Goal: Transaction & Acquisition: Subscribe to service/newsletter

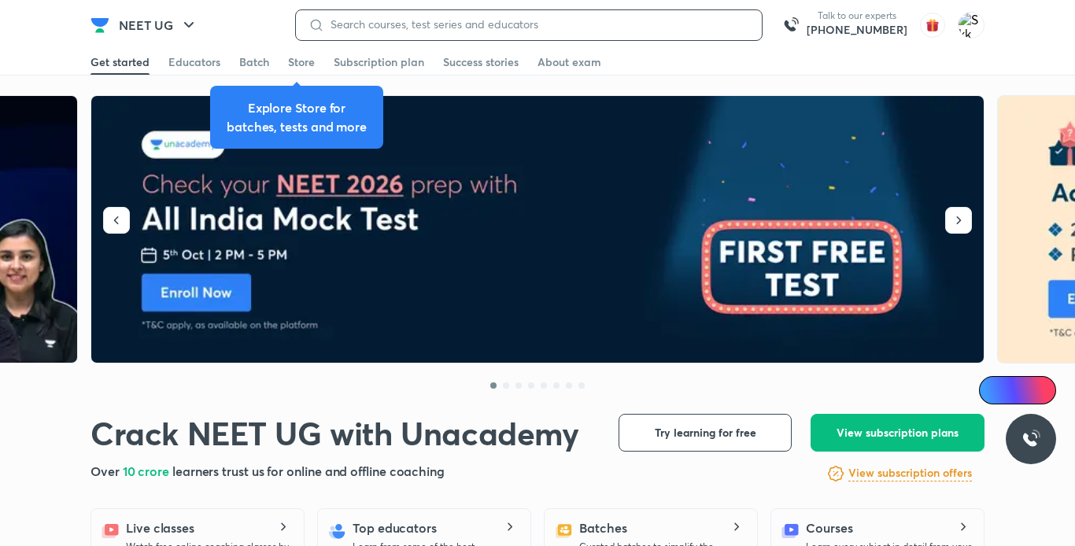
click at [541, 24] on input at bounding box center [536, 24] width 425 height 13
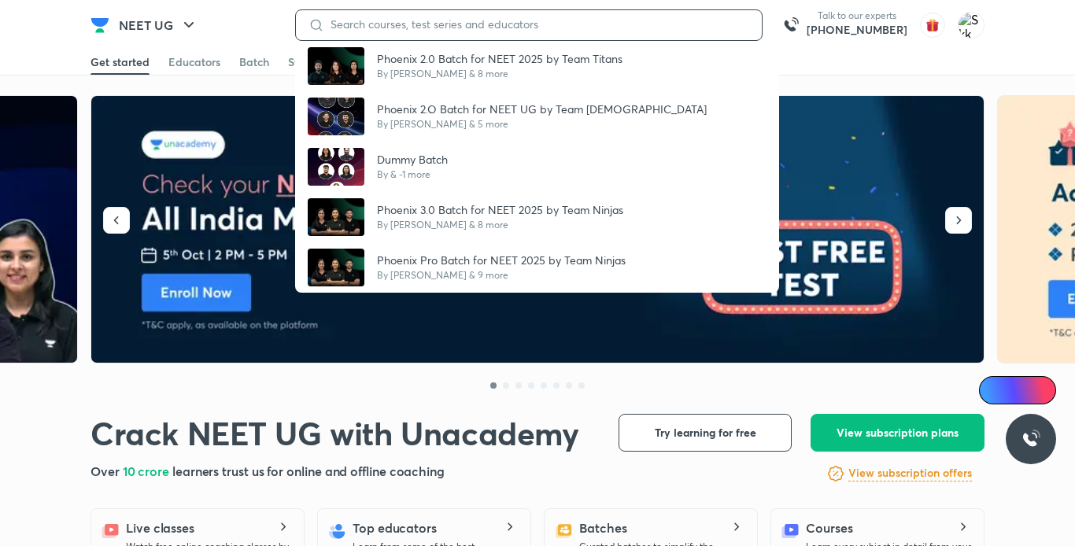
click at [461, 18] on input at bounding box center [536, 24] width 425 height 13
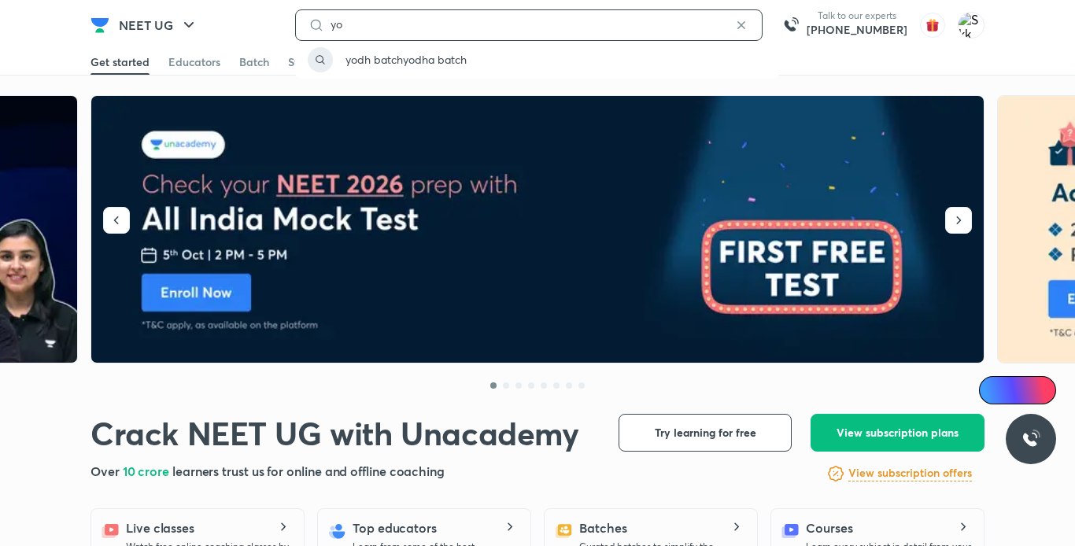
type input "y"
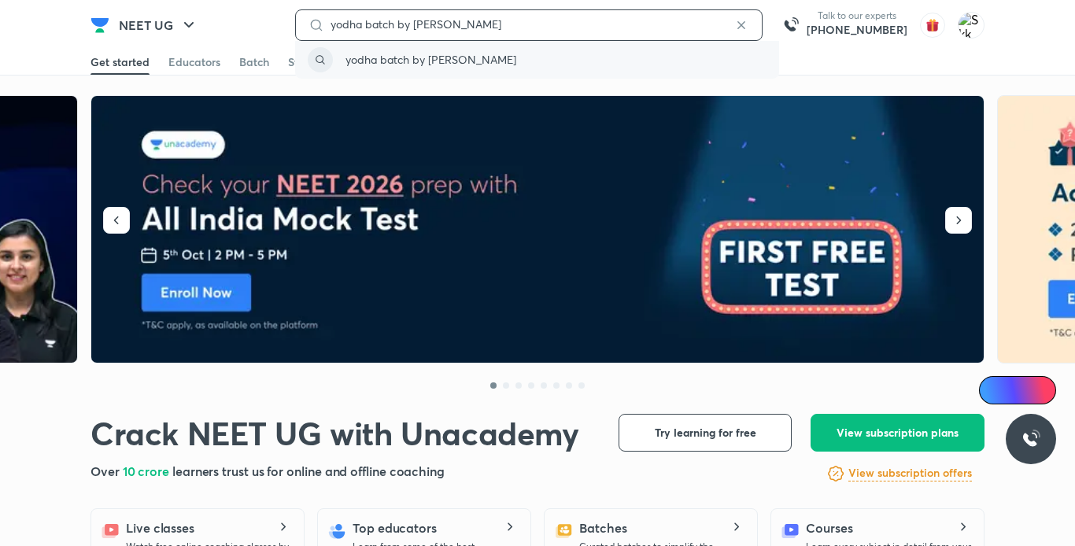
type input "yodha batch by anushka choudhary"
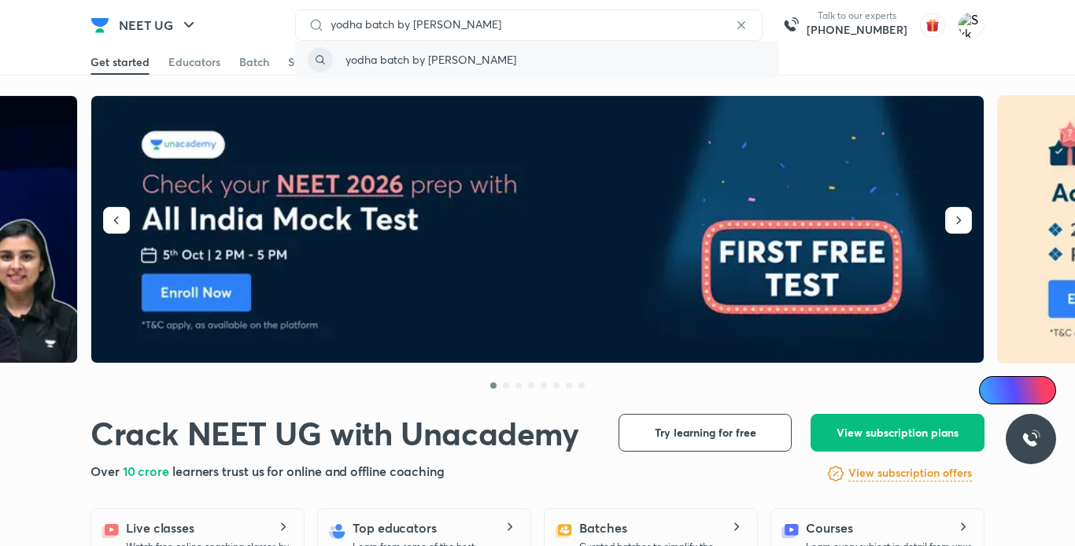
click at [436, 56] on p "yodha batch by anushka choudhary" at bounding box center [430, 59] width 171 height 17
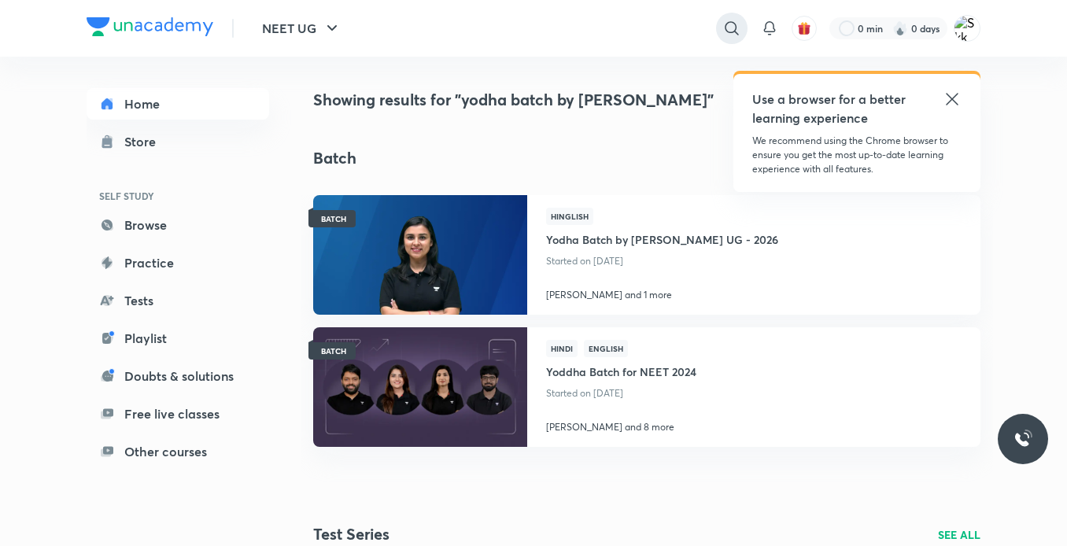
click at [732, 24] on icon at bounding box center [731, 28] width 19 height 19
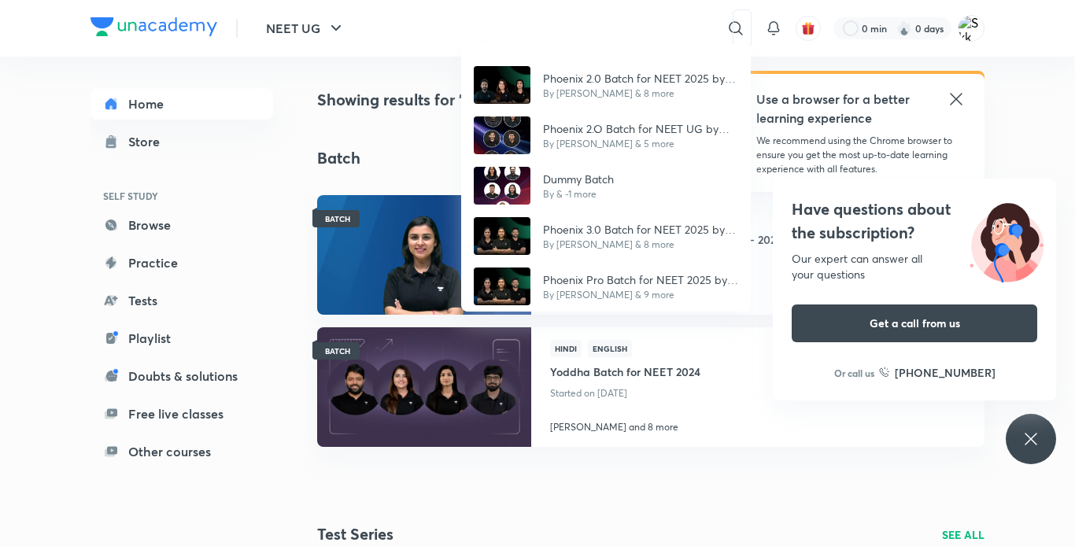
click at [688, 26] on div "Phoenix 2.0 Batch for NEET 2025 by Team Titans By Pushkar Kumar & 8 more Phoeni…" at bounding box center [537, 273] width 1075 height 546
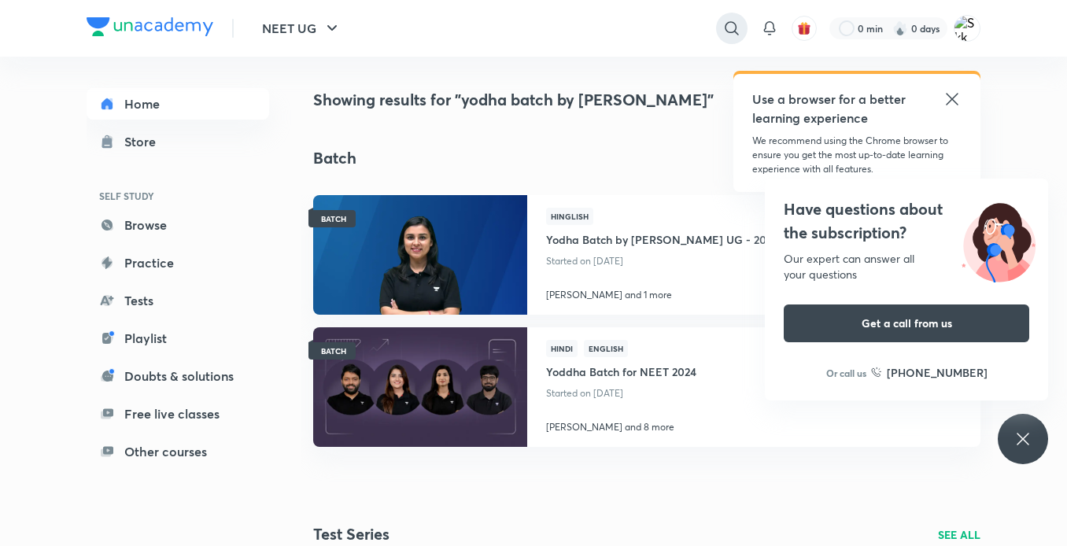
click at [735, 27] on icon at bounding box center [731, 28] width 19 height 19
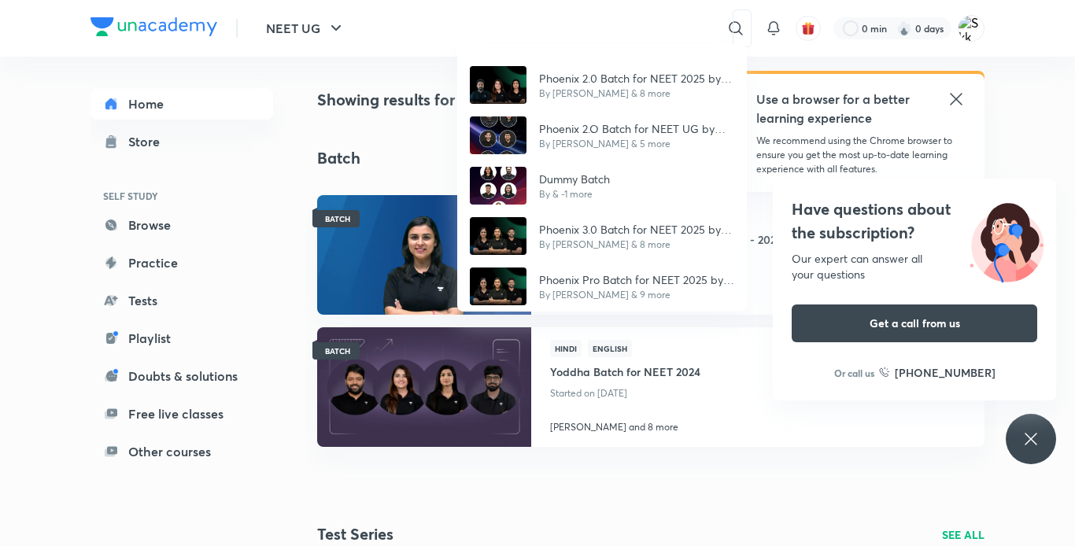
click at [691, 16] on div "Phoenix 2.0 Batch for NEET 2025 by Team Titans By Pushkar Kumar & 8 more Phoeni…" at bounding box center [537, 273] width 1075 height 546
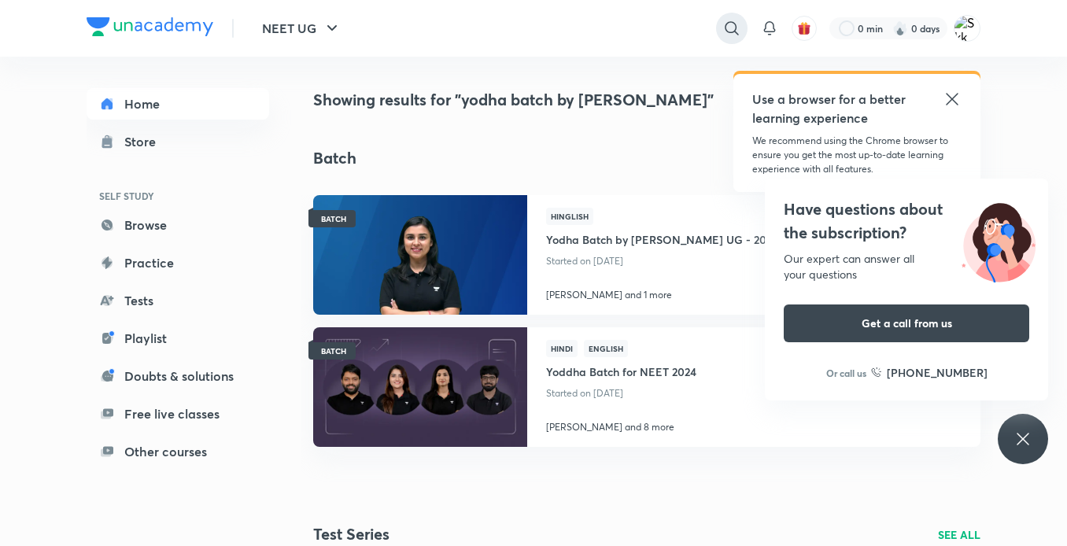
click at [734, 22] on icon at bounding box center [731, 28] width 19 height 19
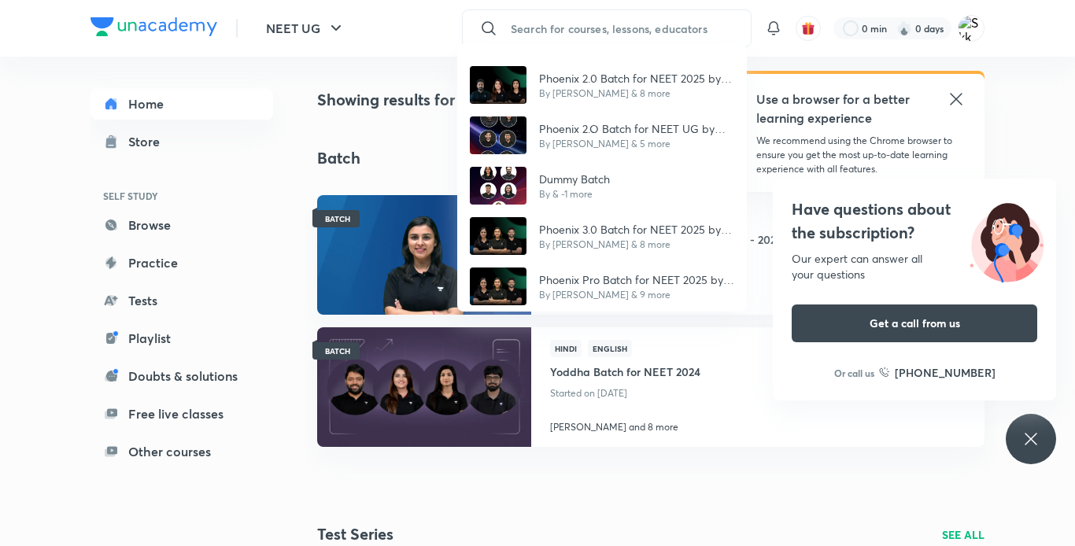
type input "d"
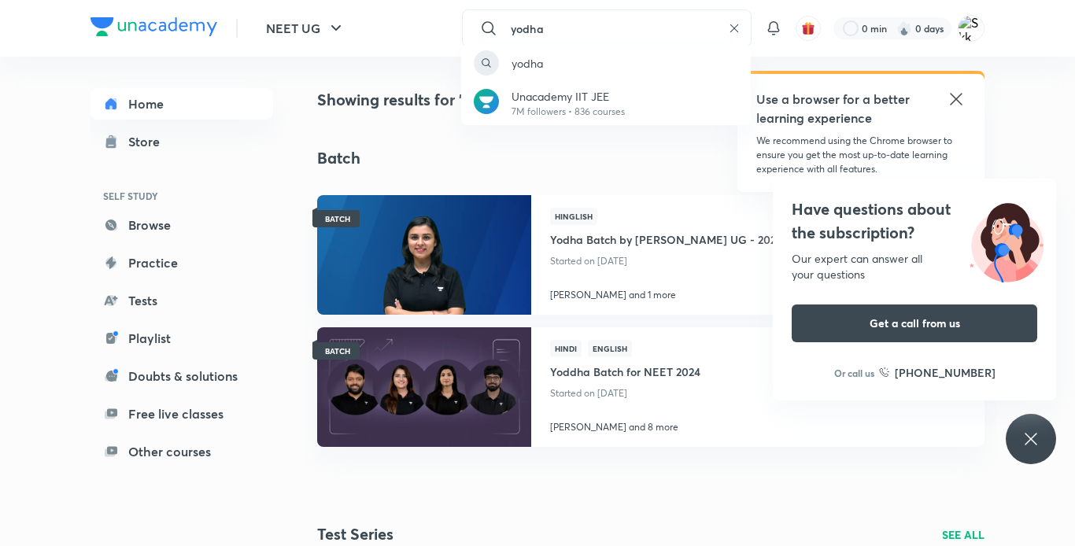
type input "yodha"
click at [613, 244] on div "yodha Unacademy IIT JEE 7M followers • 836 courses" at bounding box center [537, 273] width 1075 height 546
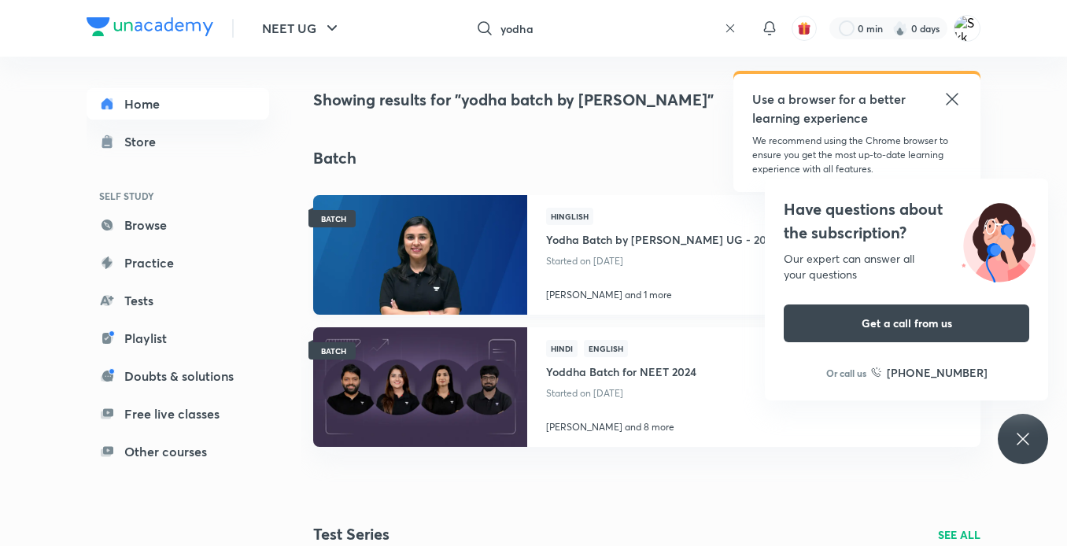
click at [594, 249] on h4 "Yodha Batch by [PERSON_NAME] UG - 2026" at bounding box center [662, 238] width 232 height 26
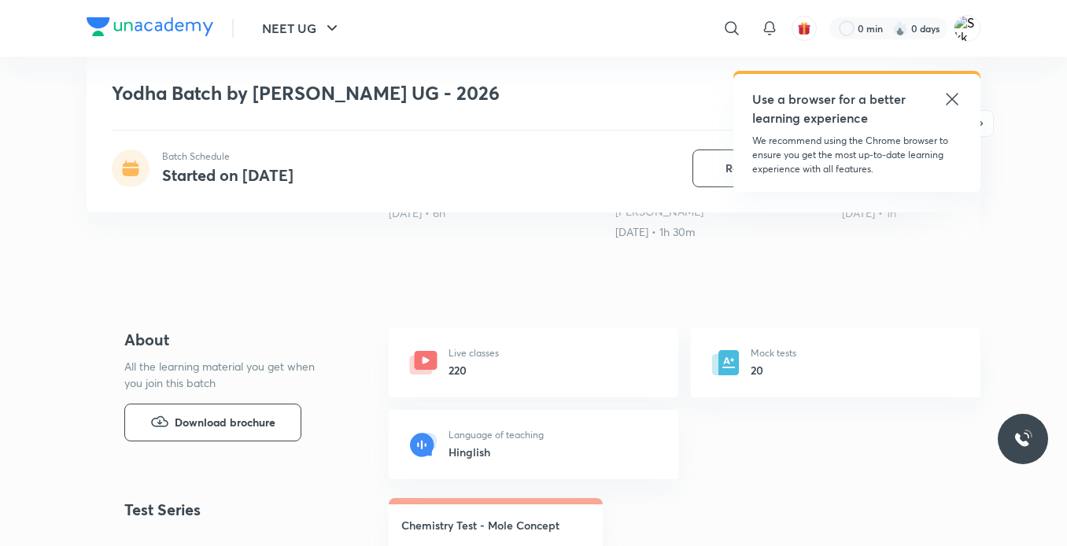
scroll to position [453, 0]
click at [805, 85] on div "Use a browser for a better learning experience We recommend using the Chrome br…" at bounding box center [856, 133] width 247 height 118
click at [805, 94] on icon at bounding box center [952, 99] width 12 height 12
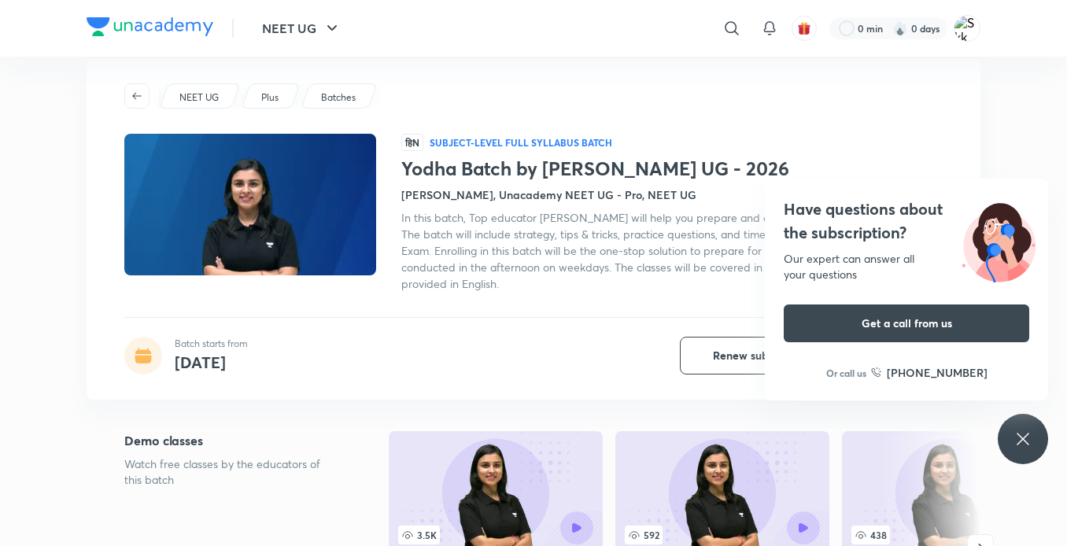
scroll to position [0, 0]
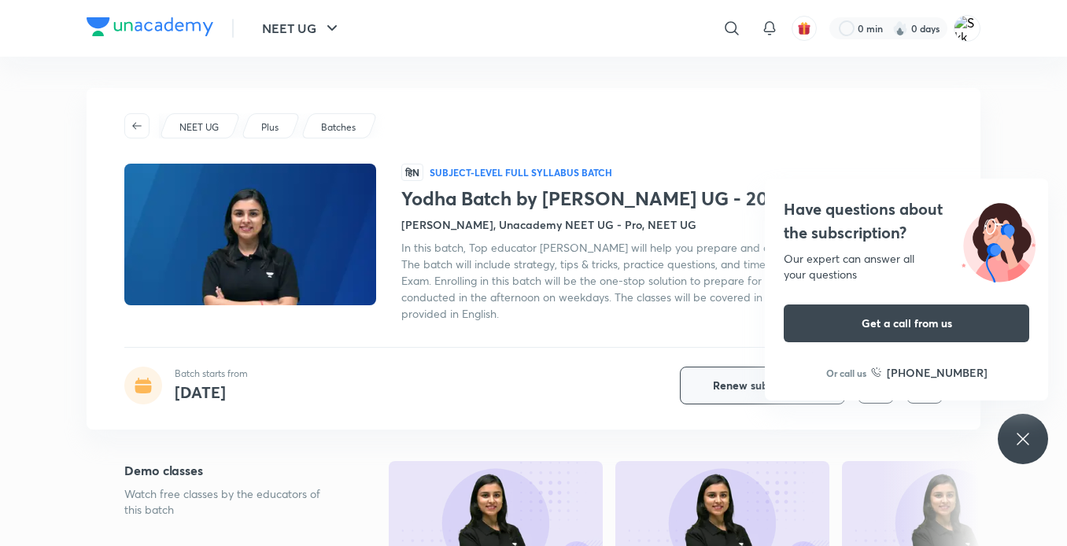
click at [734, 376] on button "Renew subscription" at bounding box center [762, 386] width 165 height 38
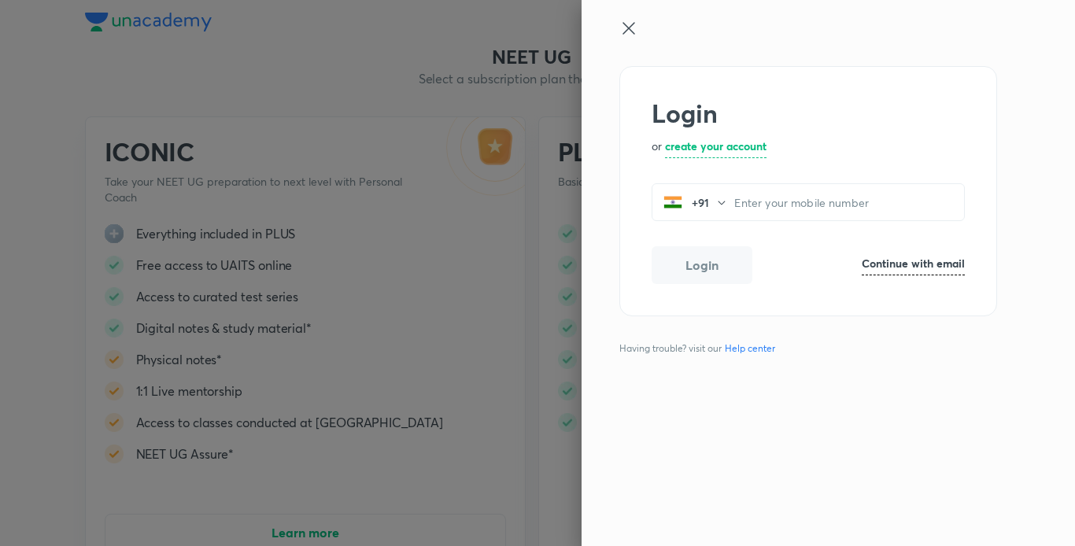
click at [625, 21] on icon at bounding box center [628, 28] width 19 height 19
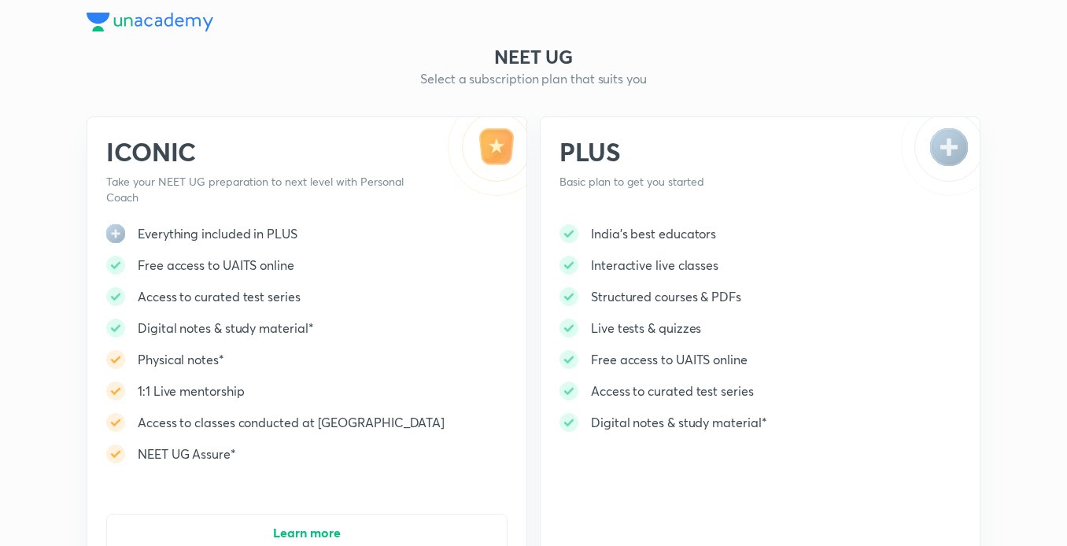
drag, startPoint x: 1055, startPoint y: 0, endPoint x: 221, endPoint y: 128, distance: 843.6
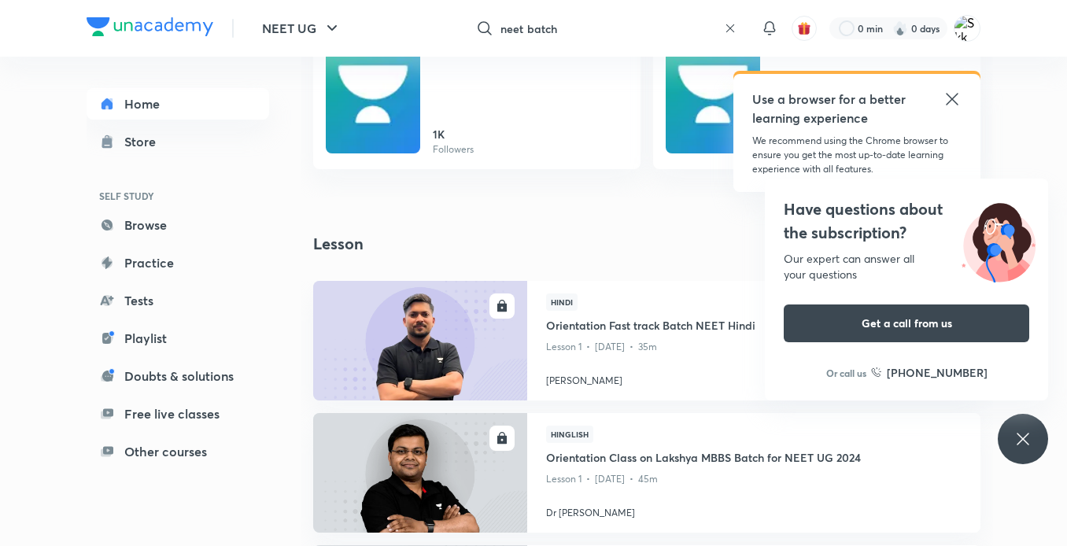
scroll to position [1852, 0]
click at [581, 36] on input "neet batch" at bounding box center [608, 28] width 217 height 42
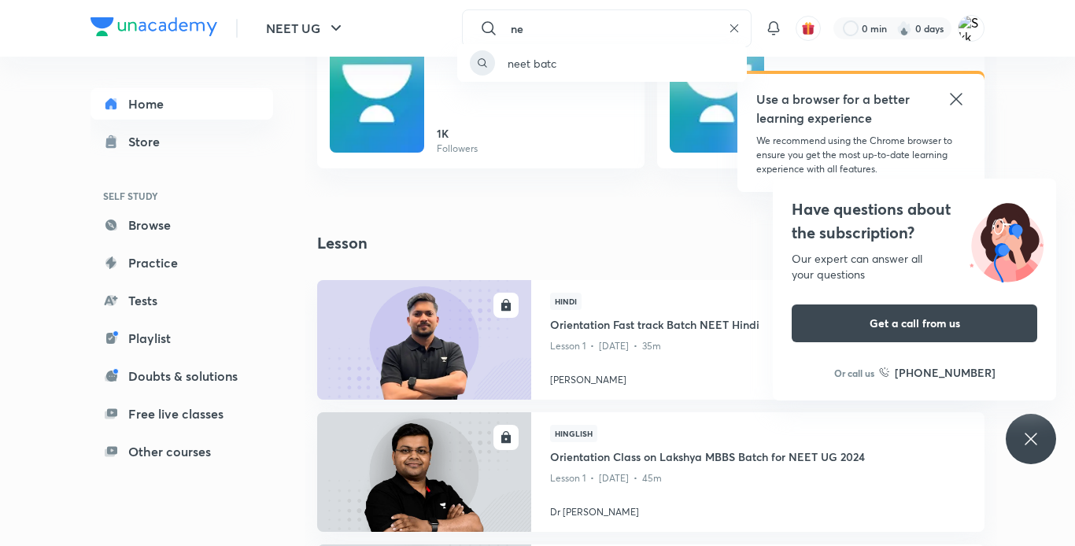
type input "n"
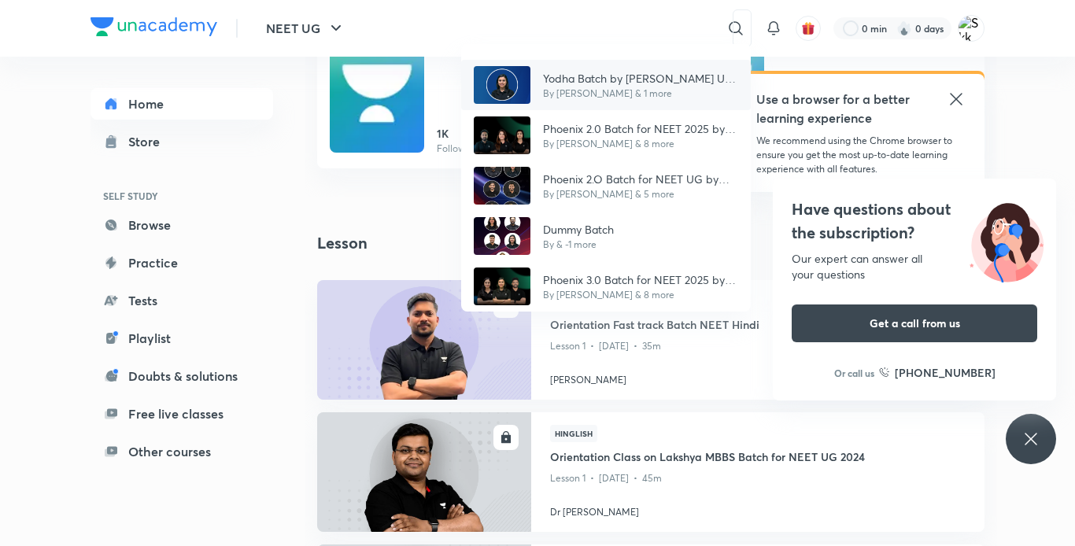
click at [606, 89] on p "By [PERSON_NAME] & 1 more" at bounding box center [640, 94] width 195 height 14
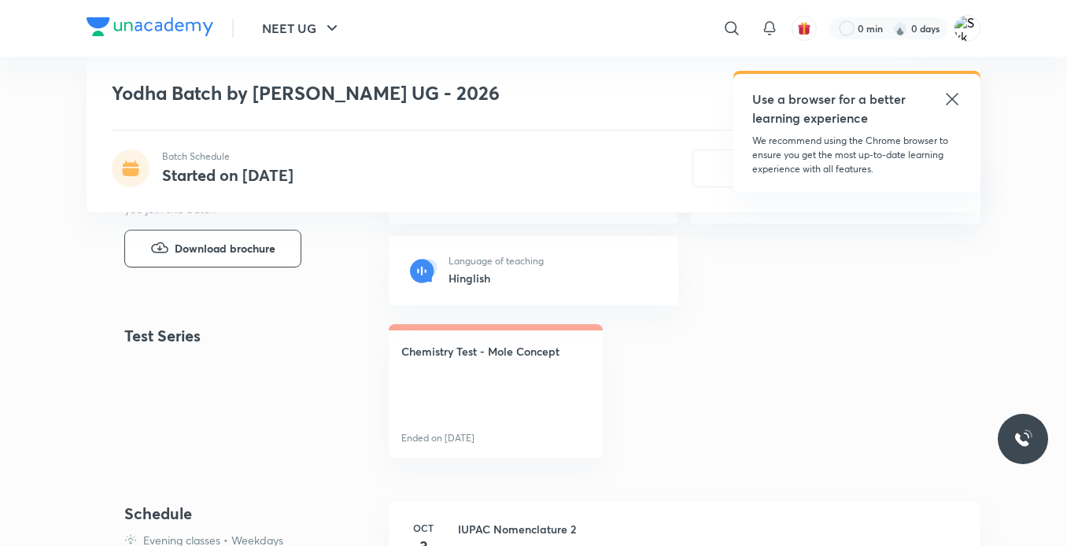
scroll to position [625, 0]
click at [951, 92] on icon at bounding box center [951, 99] width 19 height 19
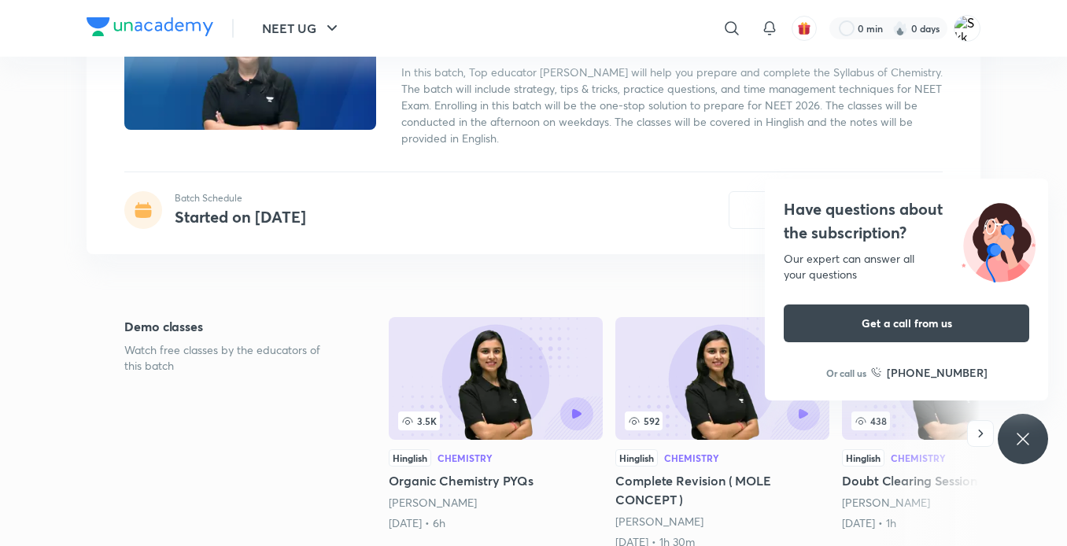
scroll to position [0, 0]
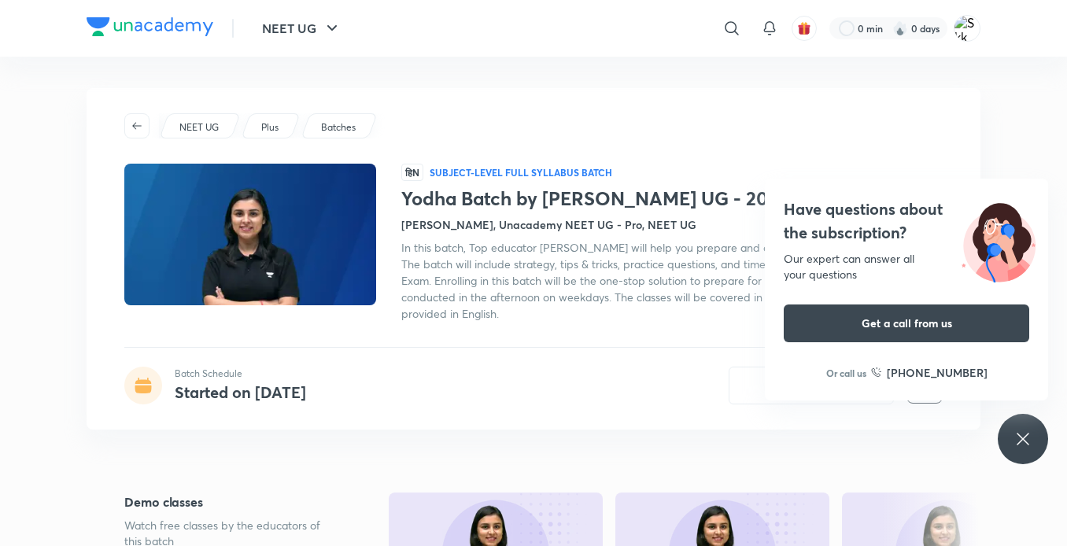
click at [9, 6] on header "NEET UG ​ 0 min 0 days" at bounding box center [533, 28] width 1067 height 57
click at [324, 24] on icon "button" at bounding box center [332, 28] width 19 height 19
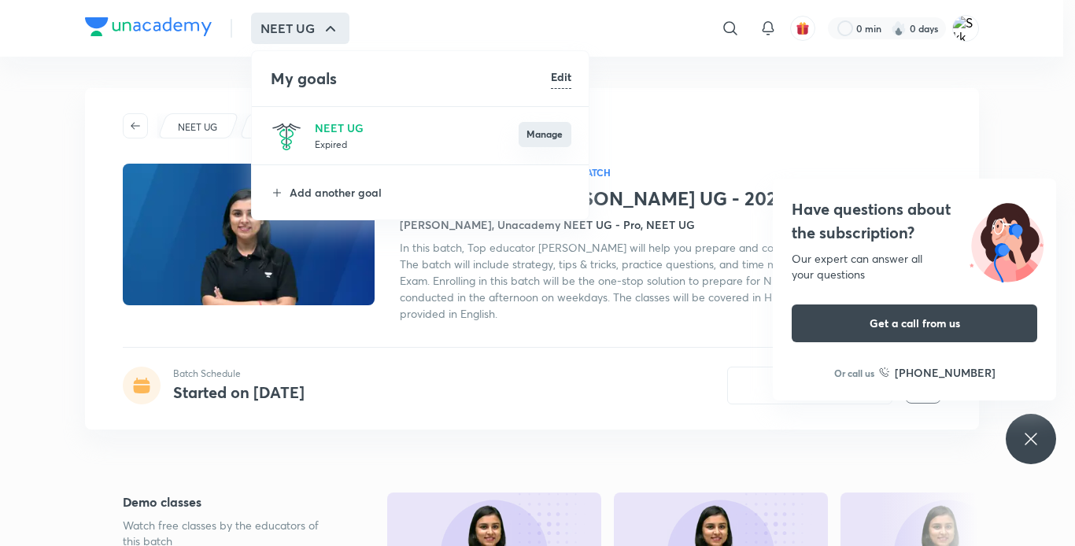
click at [545, 128] on button "Manage" at bounding box center [544, 134] width 53 height 25
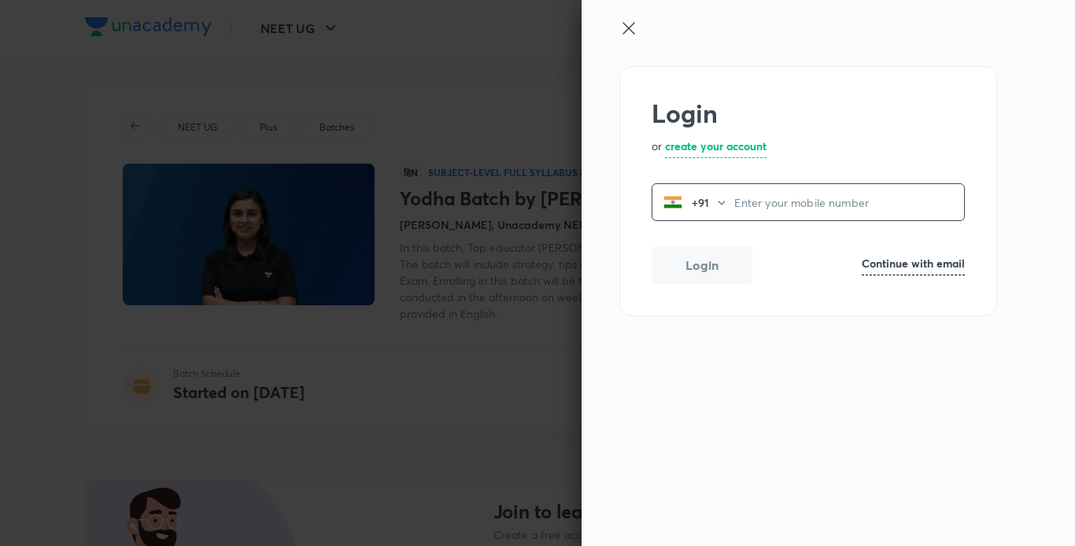
type input "9044704152"
click at [491, 120] on div at bounding box center [537, 273] width 1075 height 546
click at [637, 26] on icon at bounding box center [628, 28] width 19 height 19
click at [622, 26] on icon at bounding box center [628, 28] width 19 height 19
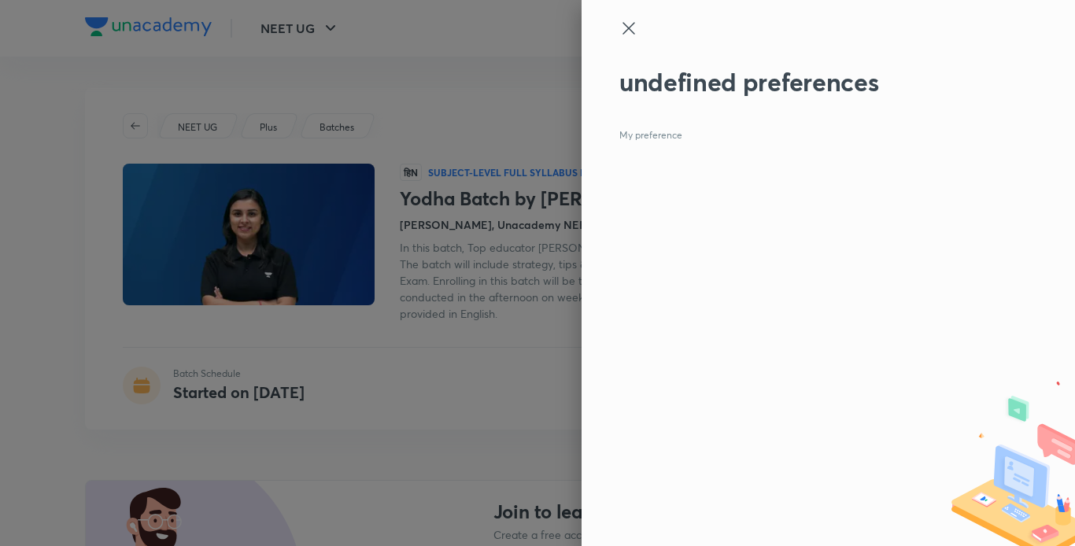
click at [622, 26] on icon at bounding box center [628, 28] width 19 height 19
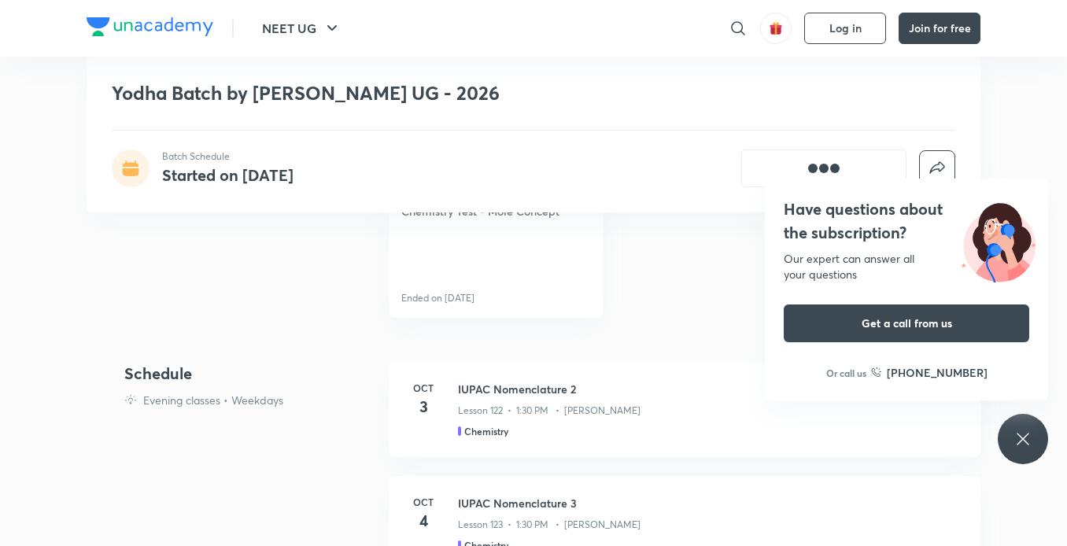
scroll to position [991, 0]
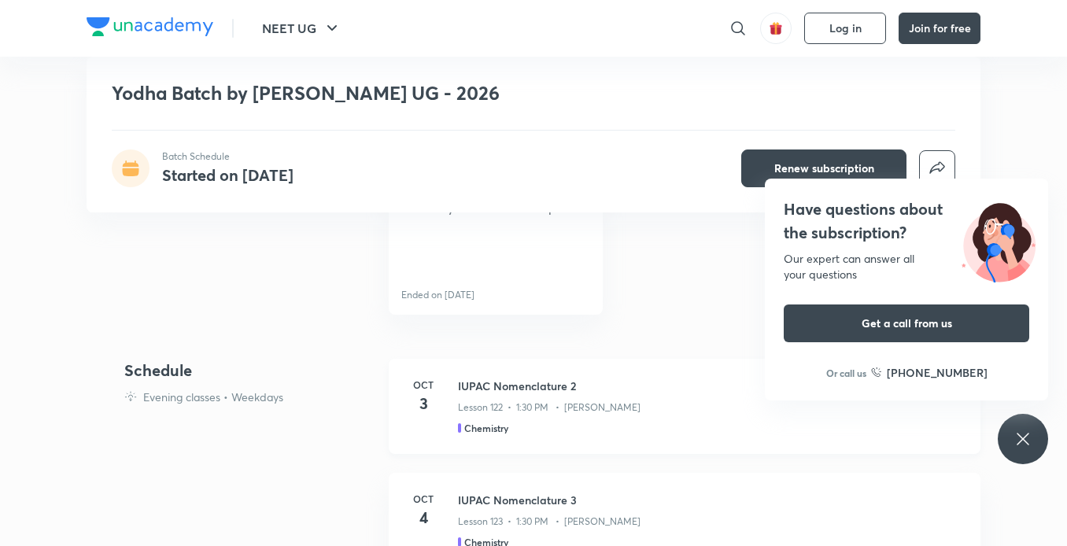
click at [472, 419] on div "IUPAC Nomenclature 2 Lesson 122 • 1:30 PM • Anushka Choudhary Chemistry" at bounding box center [709, 406] width 503 height 57
click at [522, 395] on div "Lesson 122 • 1:30 PM • [PERSON_NAME]" at bounding box center [709, 404] width 503 height 20
click at [186, 393] on p "Evening classes • Weekdays" at bounding box center [213, 397] width 140 height 17
click at [163, 367] on h4 "Schedule" at bounding box center [250, 371] width 252 height 24
click at [452, 288] on p "Ended on [DATE]" at bounding box center [437, 295] width 73 height 14
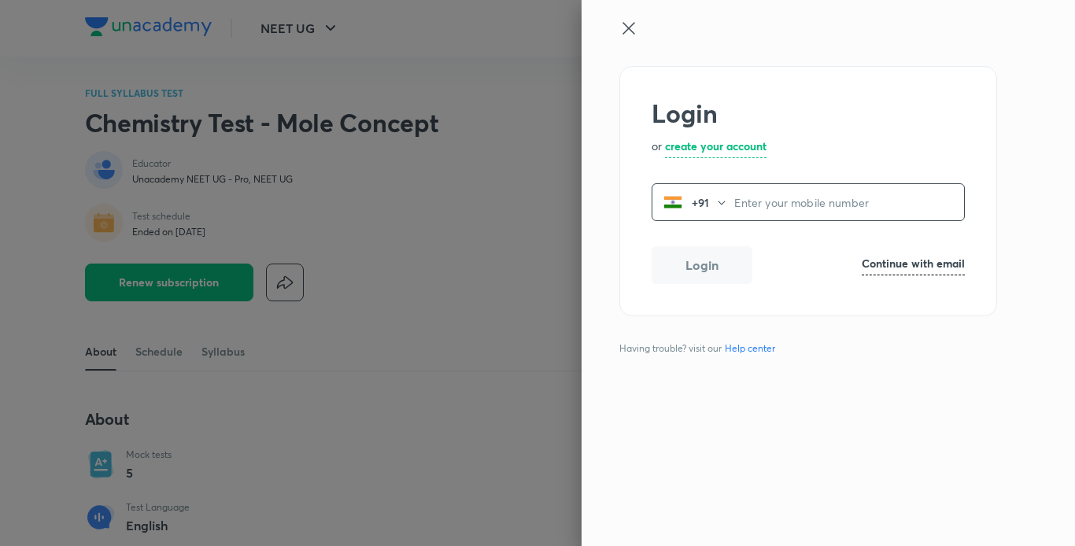
click at [769, 194] on input "tel" at bounding box center [849, 202] width 230 height 32
type input "9044704152"
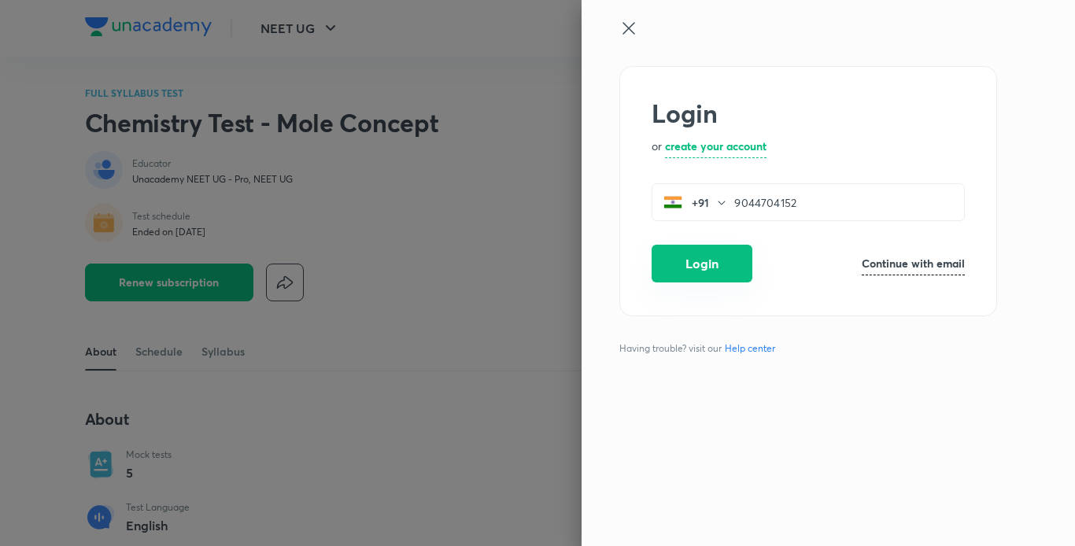
click at [688, 275] on button "Login" at bounding box center [701, 264] width 101 height 38
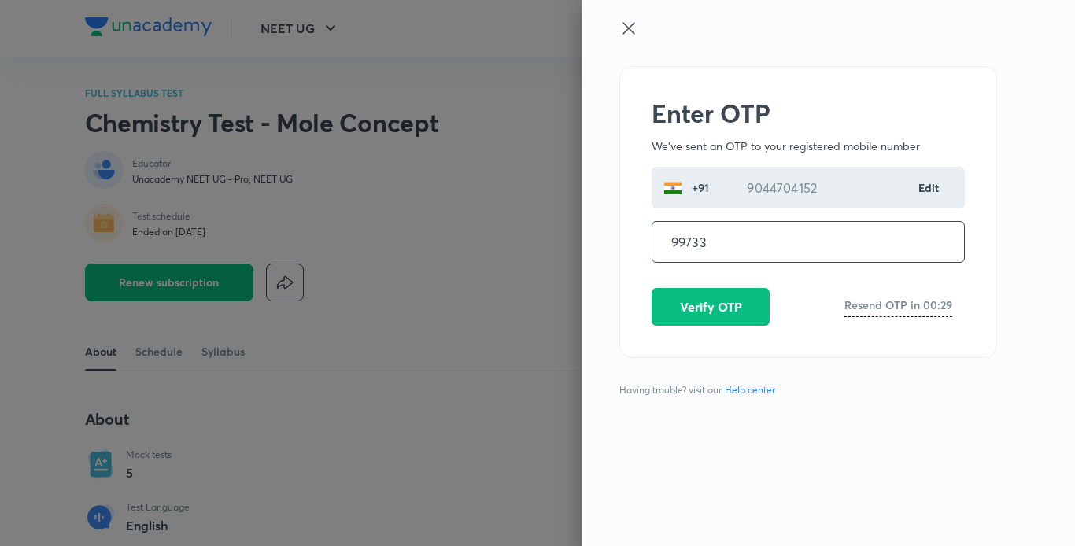
type input "997334"
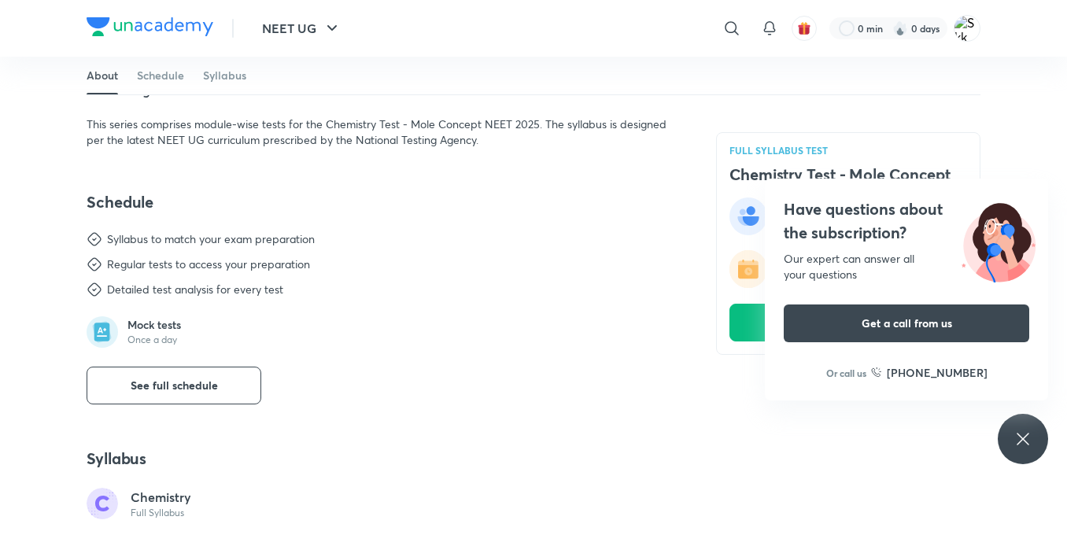
scroll to position [418, 0]
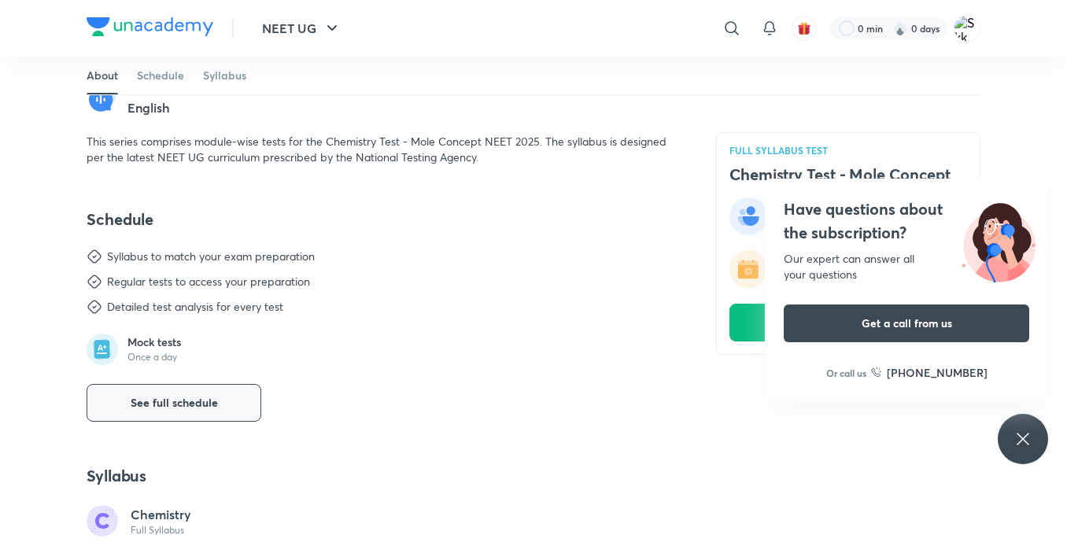
click at [203, 401] on span "See full schedule" at bounding box center [174, 403] width 87 height 16
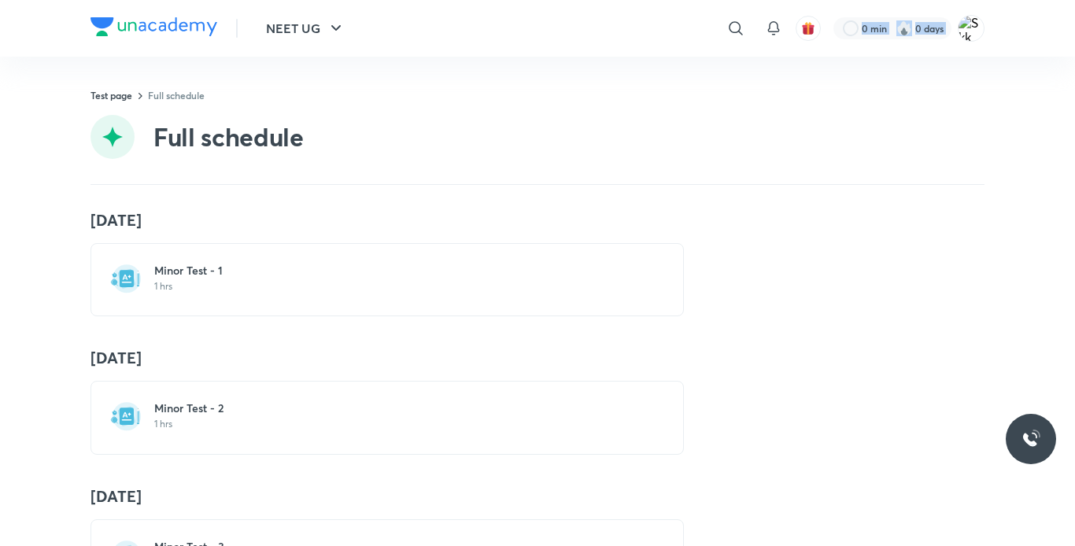
drag, startPoint x: 96, startPoint y: 76, endPoint x: 330, endPoint y: 46, distance: 235.5
click at [330, 46] on div "NEET UG ​ 0 min 0 days Test page Full schedule Full schedule 15 Jun Minor Test …" at bounding box center [537, 273] width 1075 height 546
click at [43, 9] on header "NEET UG ​ 0 min 0 days" at bounding box center [537, 28] width 1075 height 57
click at [345, 31] on icon "button" at bounding box center [335, 28] width 19 height 19
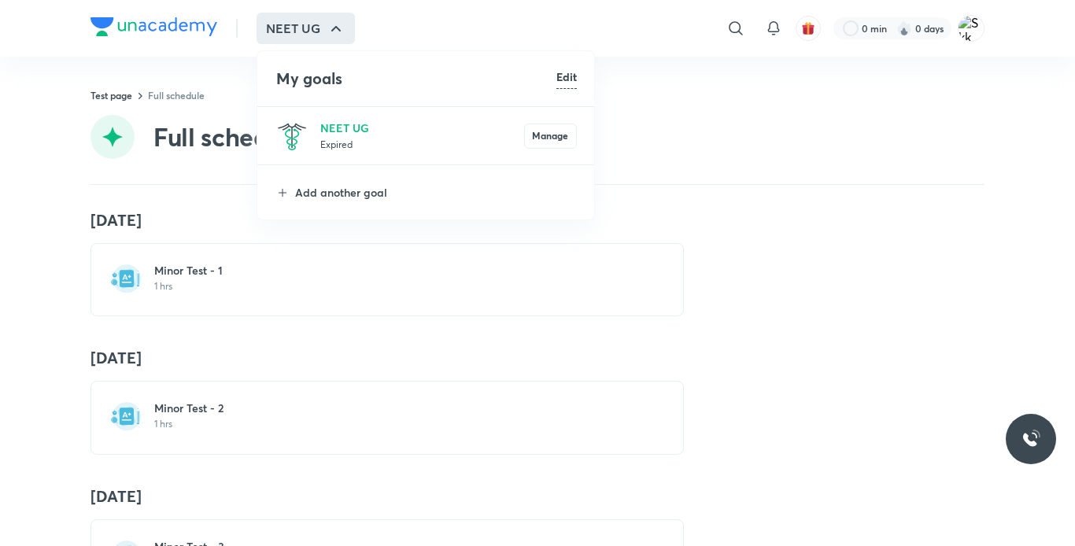
click at [623, 283] on div at bounding box center [537, 273] width 1075 height 546
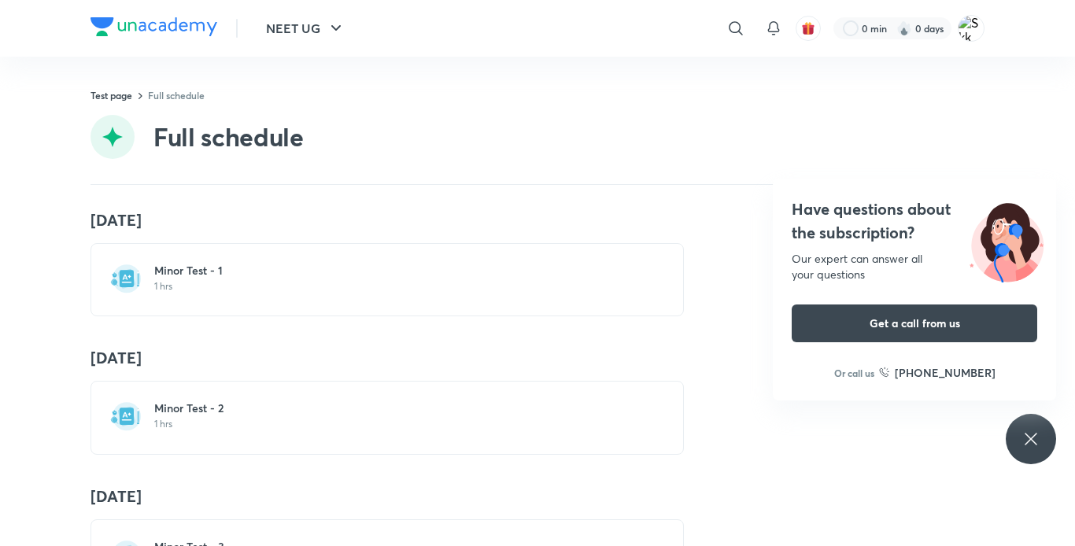
drag, startPoint x: 932, startPoint y: 0, endPoint x: 630, endPoint y: 261, distance: 399.3
click at [630, 261] on div "Minor Test - 1 1 hrs" at bounding box center [386, 279] width 593 height 73
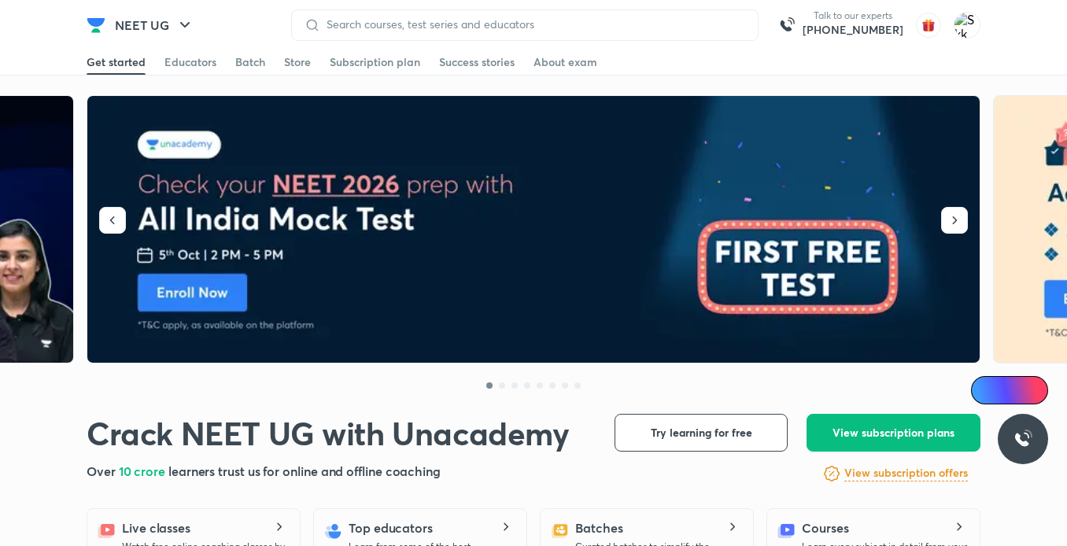
click at [455, 9] on div at bounding box center [524, 24] width 467 height 31
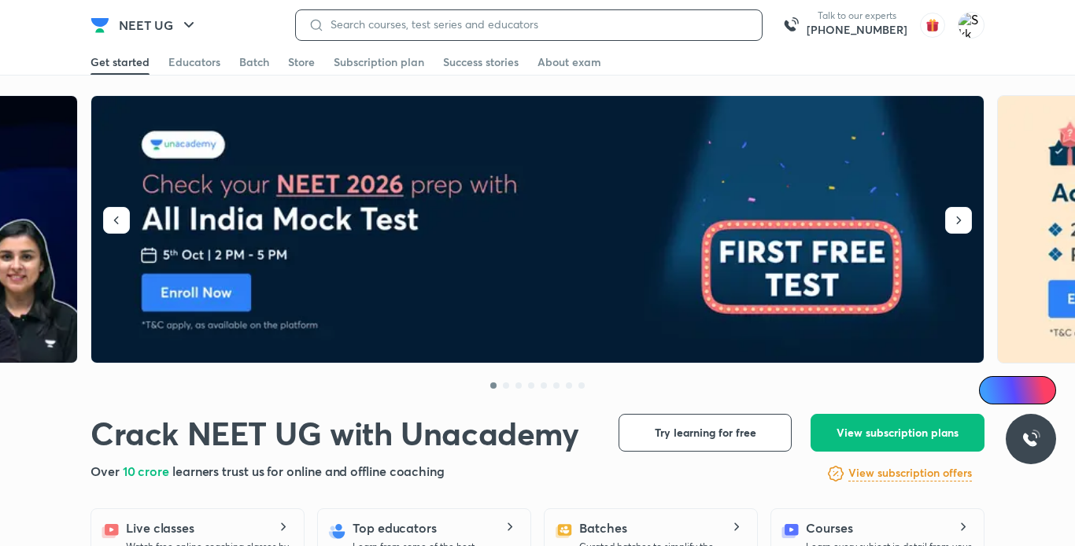
click at [468, 21] on input at bounding box center [536, 24] width 425 height 13
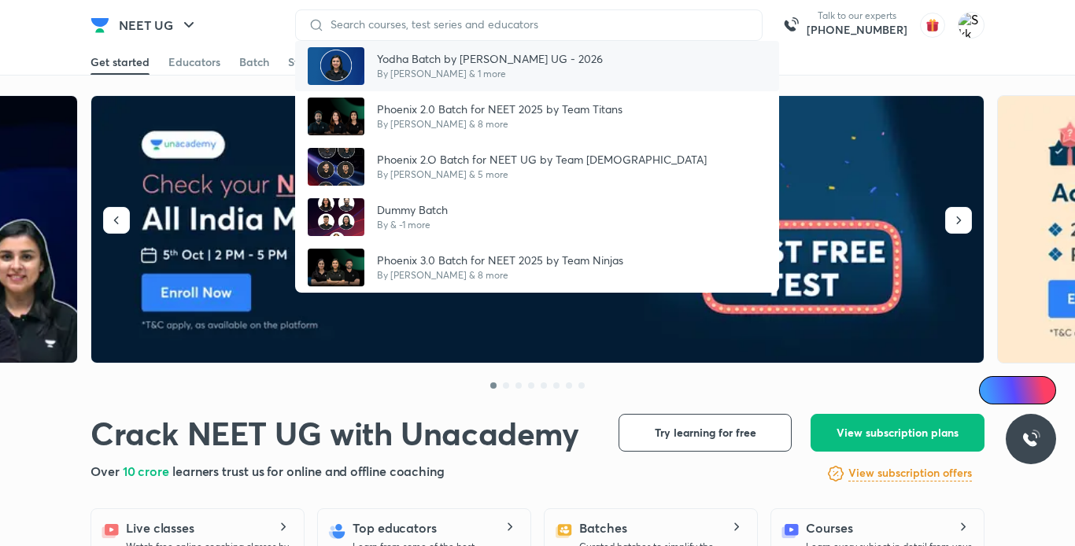
click at [485, 57] on p "Yodha Batch by Anushka Choudhary NEET UG - 2026" at bounding box center [490, 58] width 226 height 17
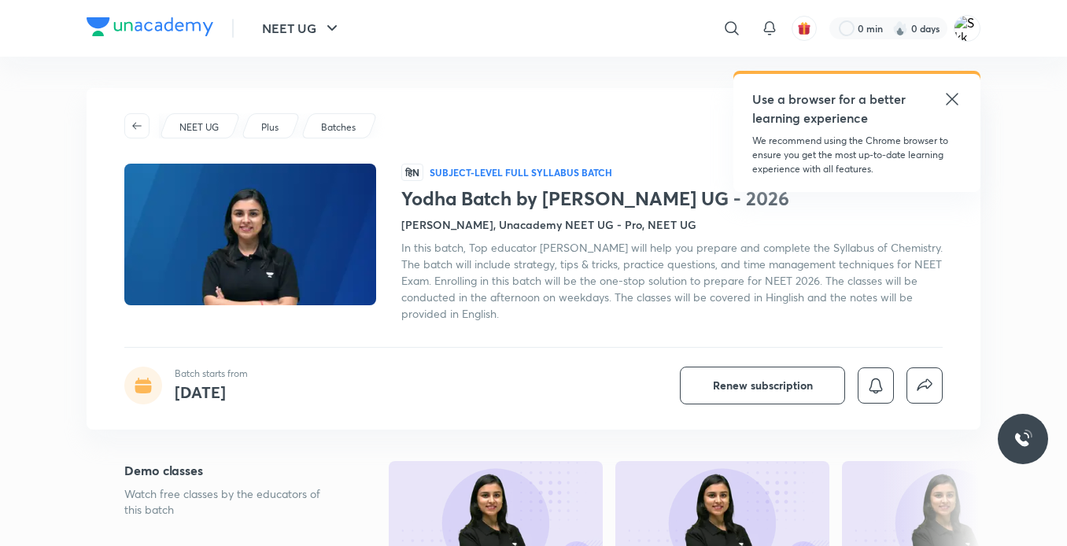
click at [291, 209] on img at bounding box center [250, 234] width 256 height 145
click at [319, 223] on img at bounding box center [250, 234] width 256 height 145
click at [140, 124] on icon "button" at bounding box center [137, 126] width 13 height 13
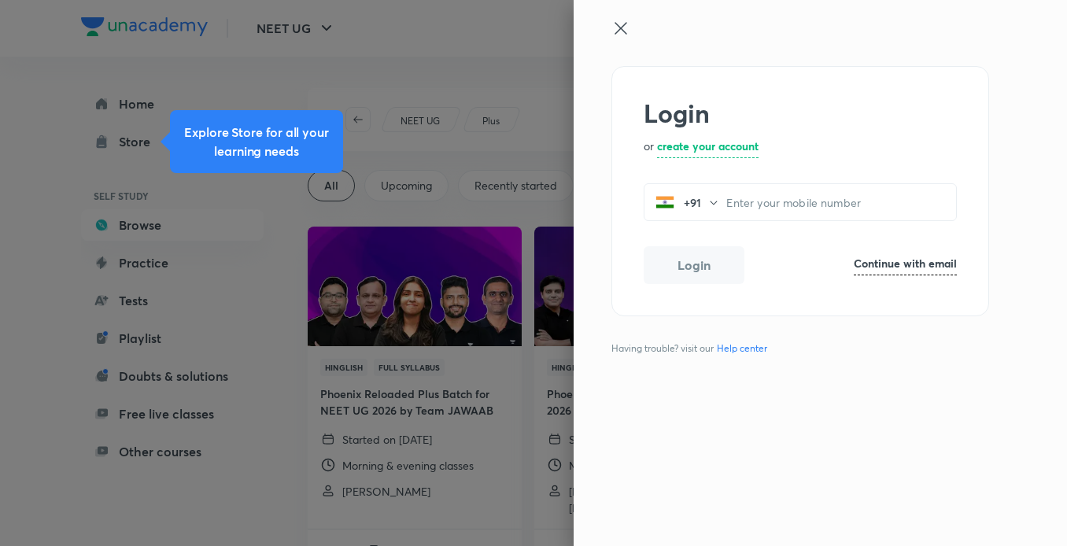
click at [618, 25] on icon at bounding box center [620, 28] width 12 height 12
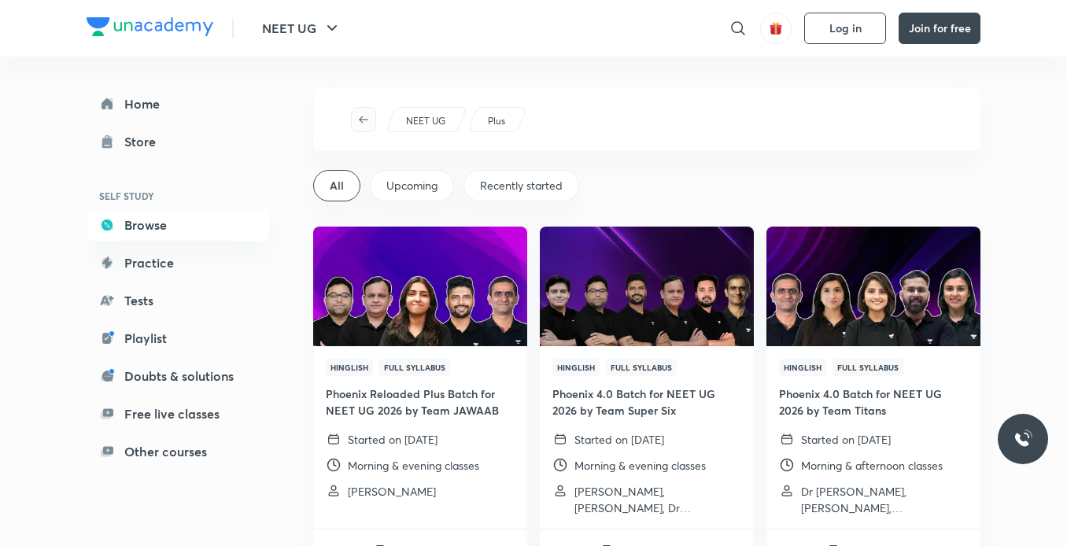
click at [362, 109] on button "button" at bounding box center [363, 119] width 25 height 25
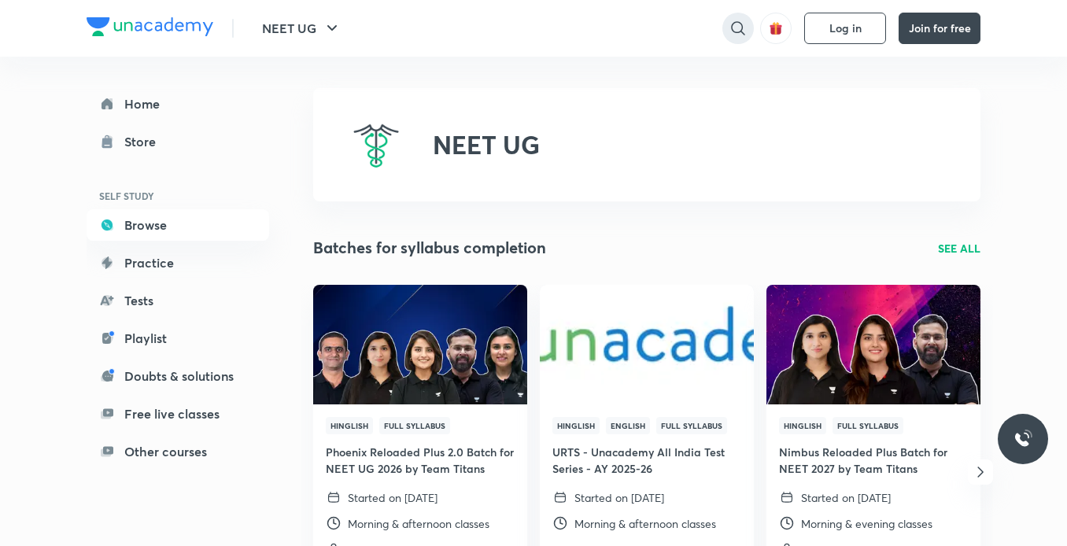
click at [739, 29] on icon at bounding box center [737, 28] width 19 height 19
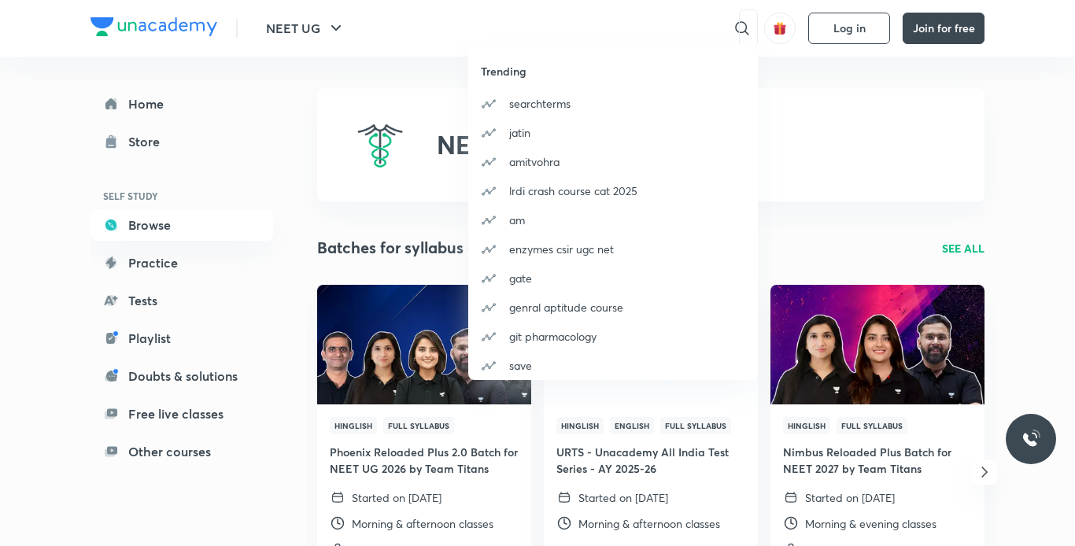
click at [627, 28] on div "Trending searchterms jatin amitvohra lrdi crash course cat 2025 am enzymes csir…" at bounding box center [537, 273] width 1075 height 546
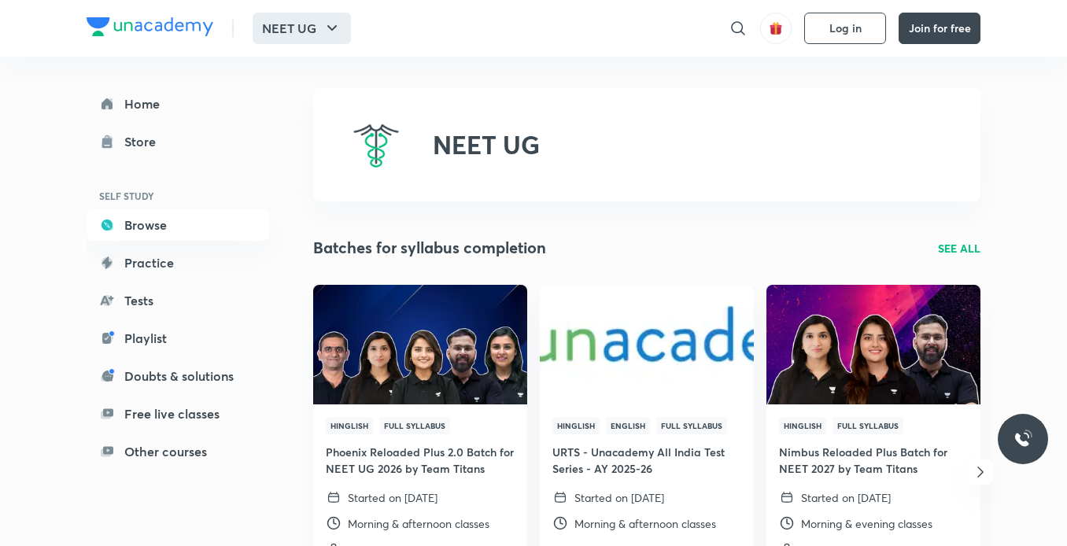
click at [341, 17] on button "NEET UG" at bounding box center [302, 28] width 98 height 31
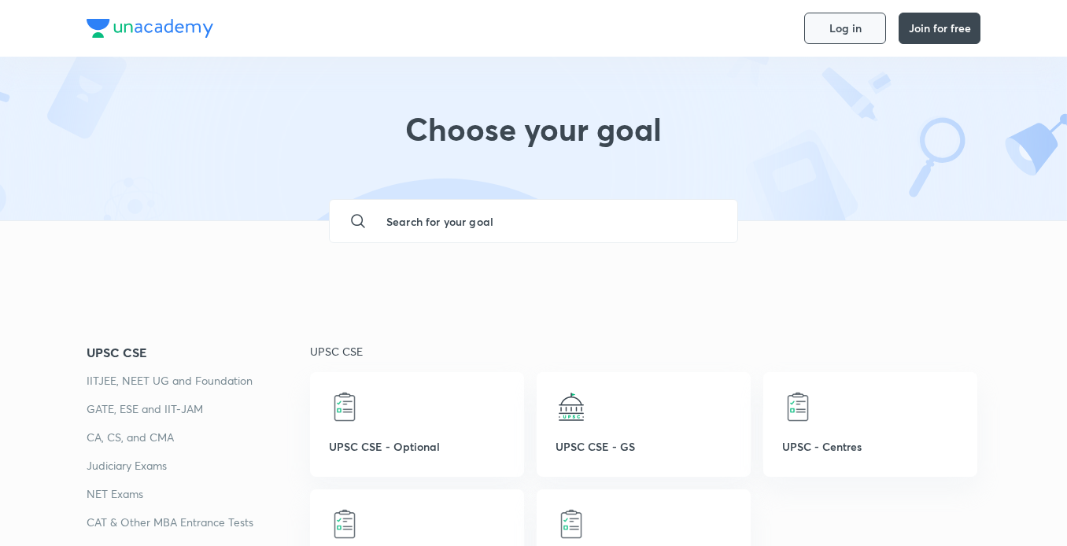
click at [850, 30] on span "Log in" at bounding box center [845, 28] width 32 height 13
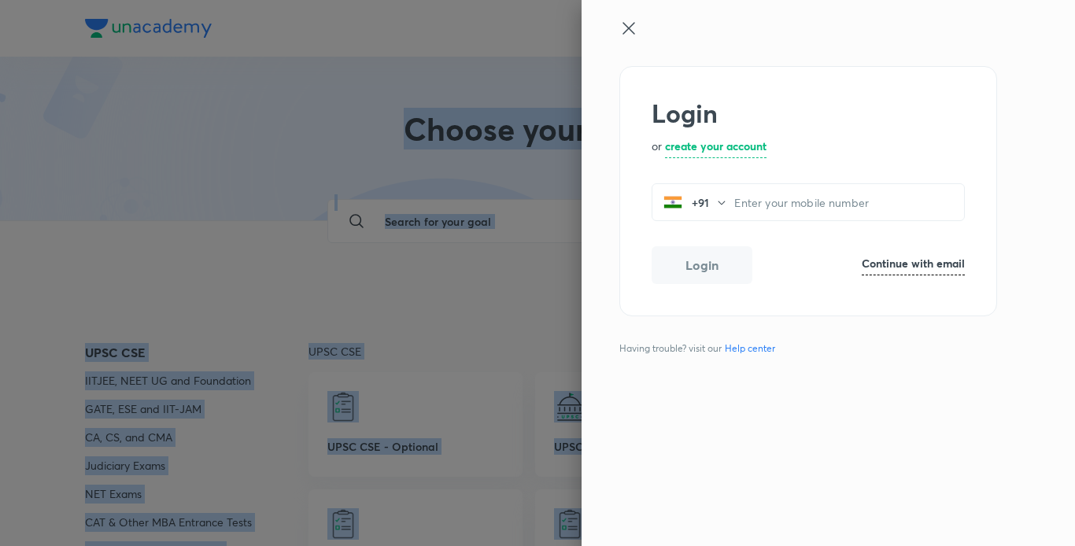
drag, startPoint x: 1023, startPoint y: 13, endPoint x: 1047, endPoint y: -20, distance: 40.6
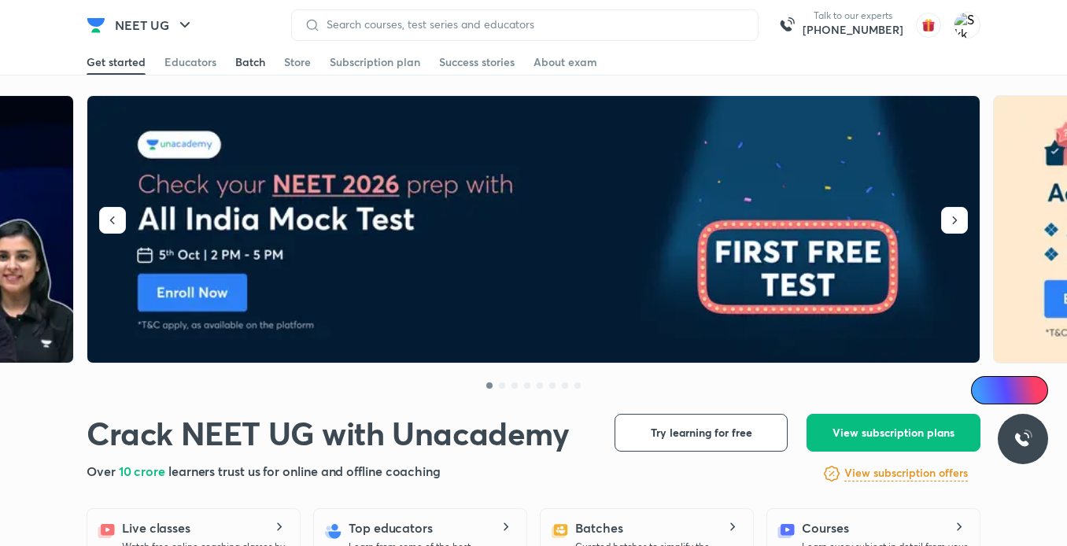
click at [259, 67] on div "Batch" at bounding box center [250, 62] width 30 height 16
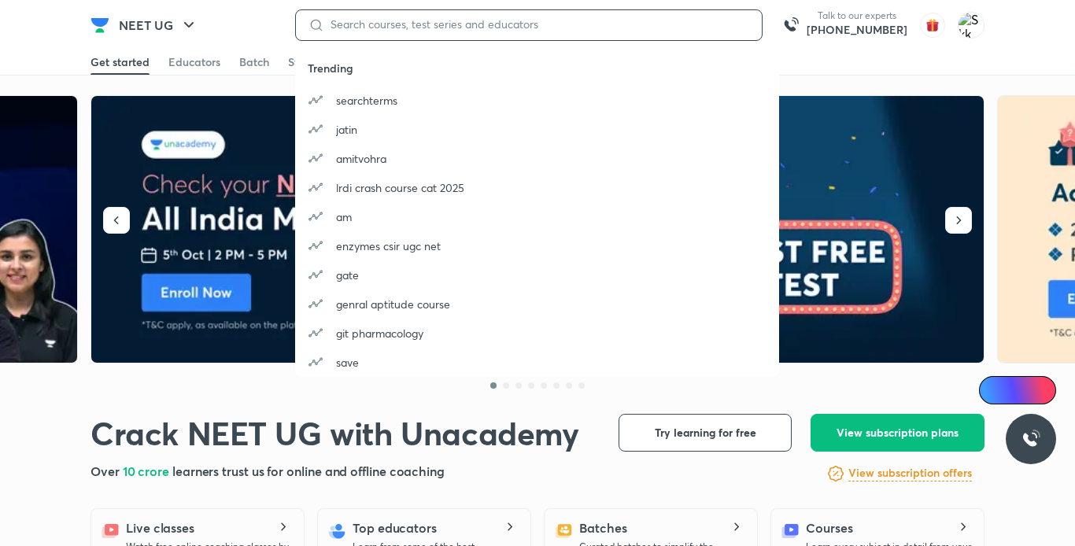
click at [501, 18] on input at bounding box center [536, 24] width 425 height 13
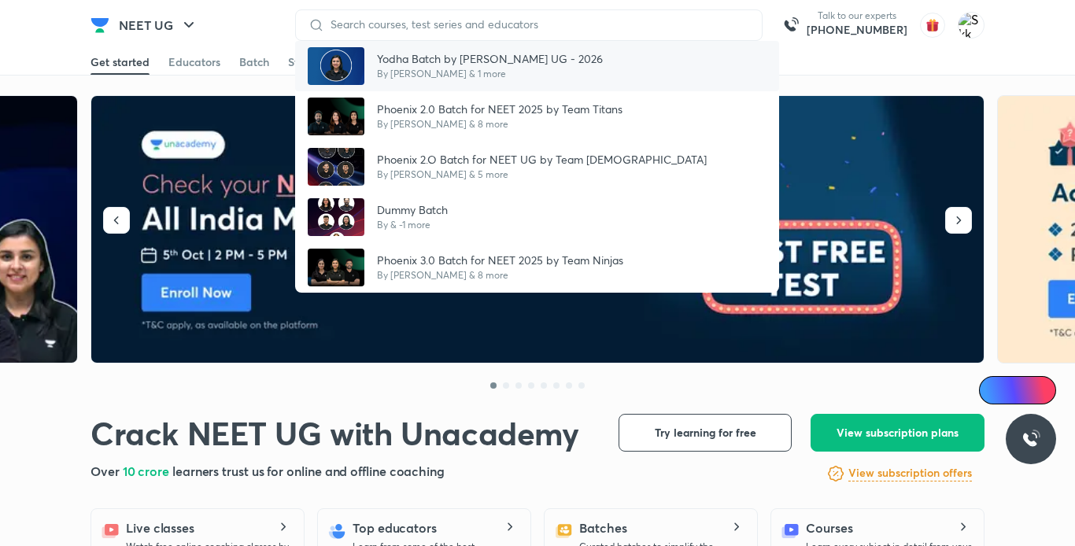
click at [500, 42] on div "Yodha Batch by [PERSON_NAME] UG - 2026 By [PERSON_NAME] & 1 more" at bounding box center [537, 66] width 484 height 50
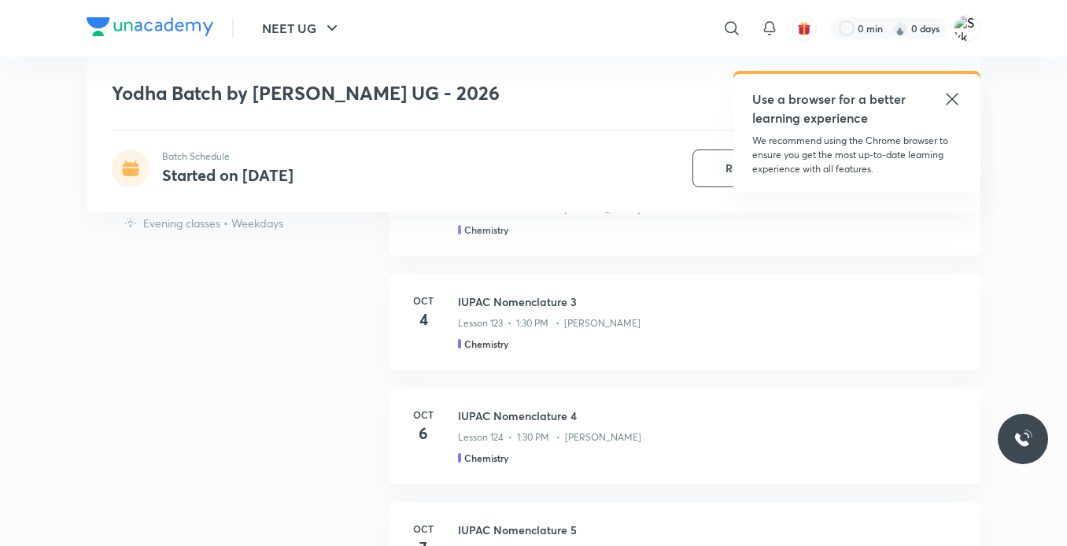
scroll to position [970, 0]
click at [488, 455] on h5 "Chemistry" at bounding box center [486, 457] width 44 height 14
click at [521, 422] on h3 "IUPAC Nomenclature 4" at bounding box center [709, 415] width 503 height 17
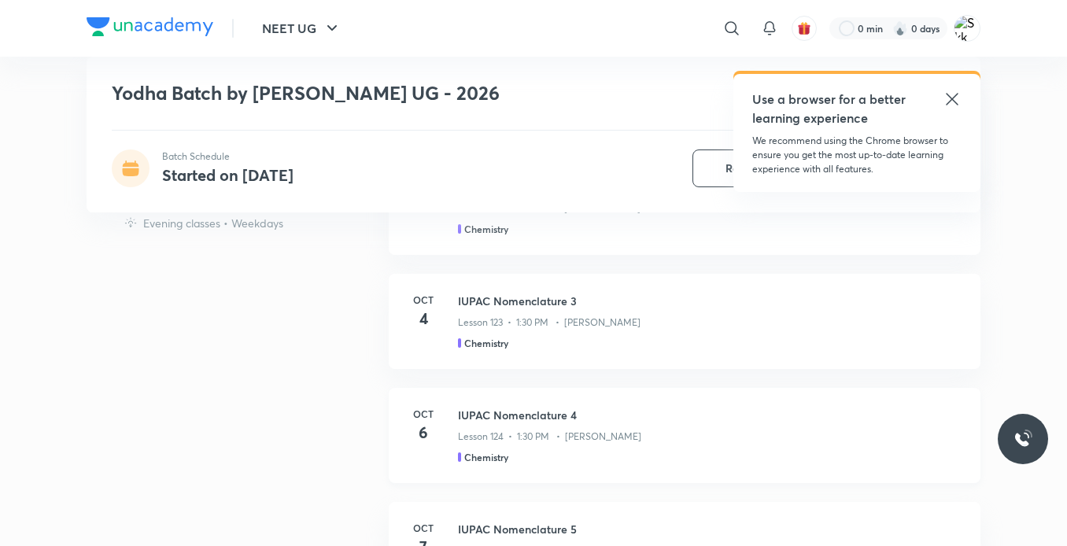
click at [468, 409] on h3 "IUPAC Nomenclature 4" at bounding box center [709, 415] width 503 height 17
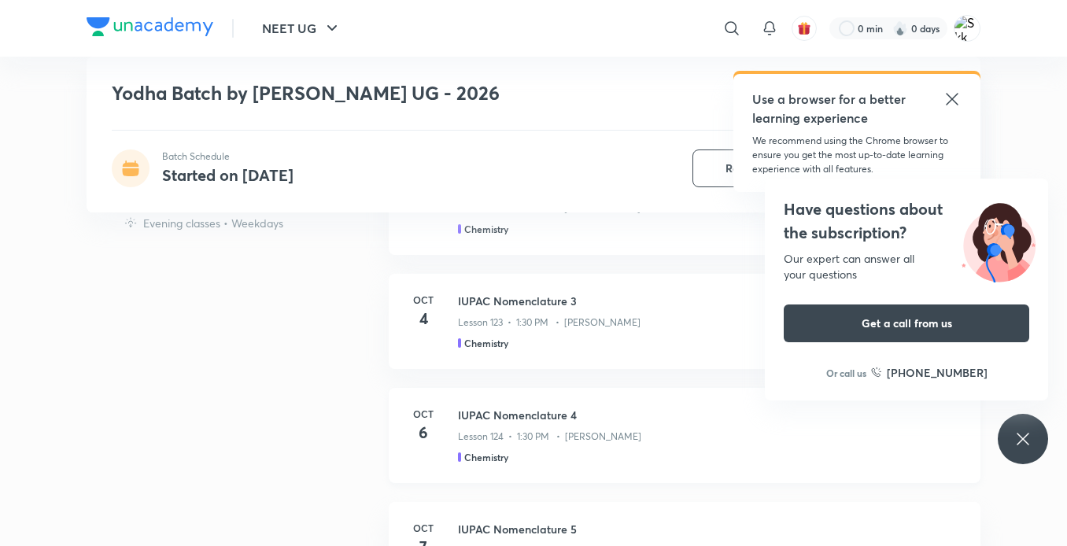
click at [468, 409] on h3 "IUPAC Nomenclature 4" at bounding box center [709, 415] width 503 height 17
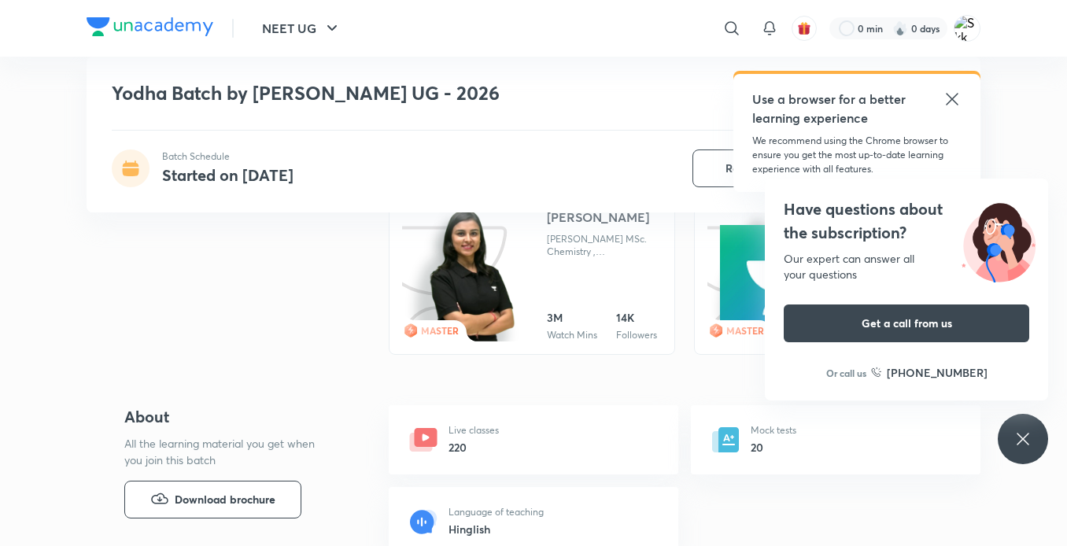
scroll to position [1776, 0]
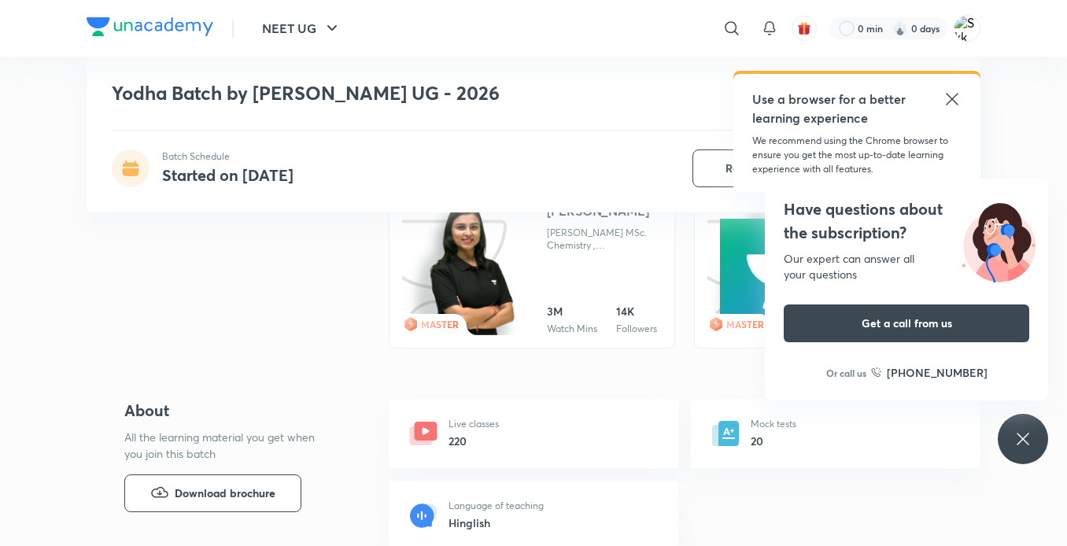
click at [467, 273] on img at bounding box center [472, 269] width 89 height 136
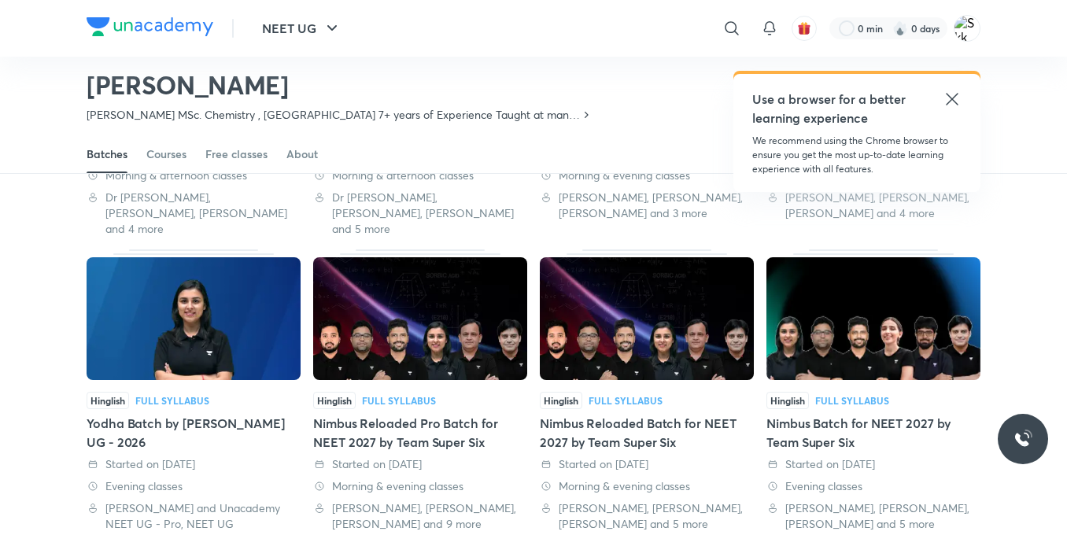
scroll to position [639, 0]
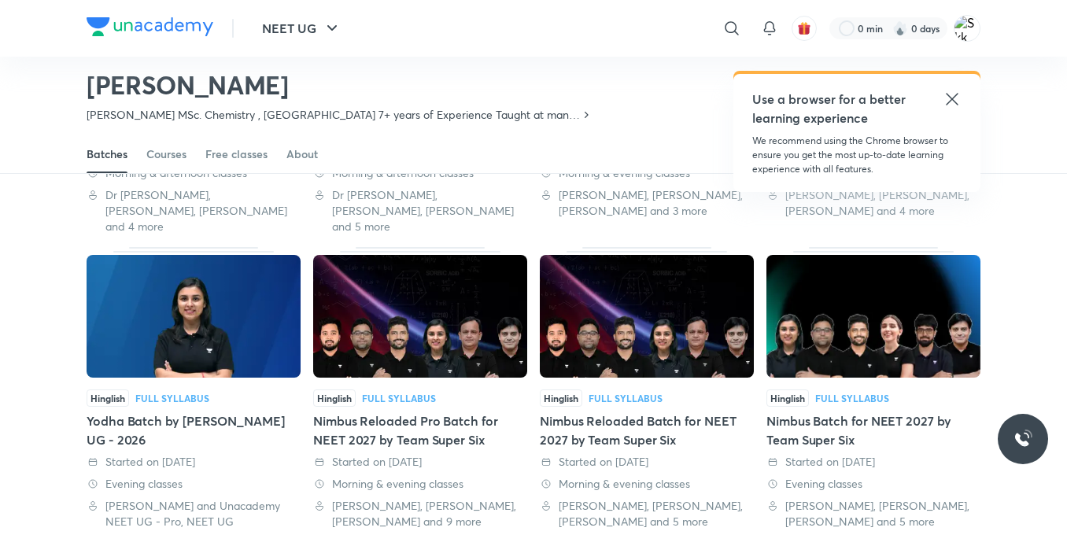
click at [227, 341] on img at bounding box center [194, 316] width 214 height 123
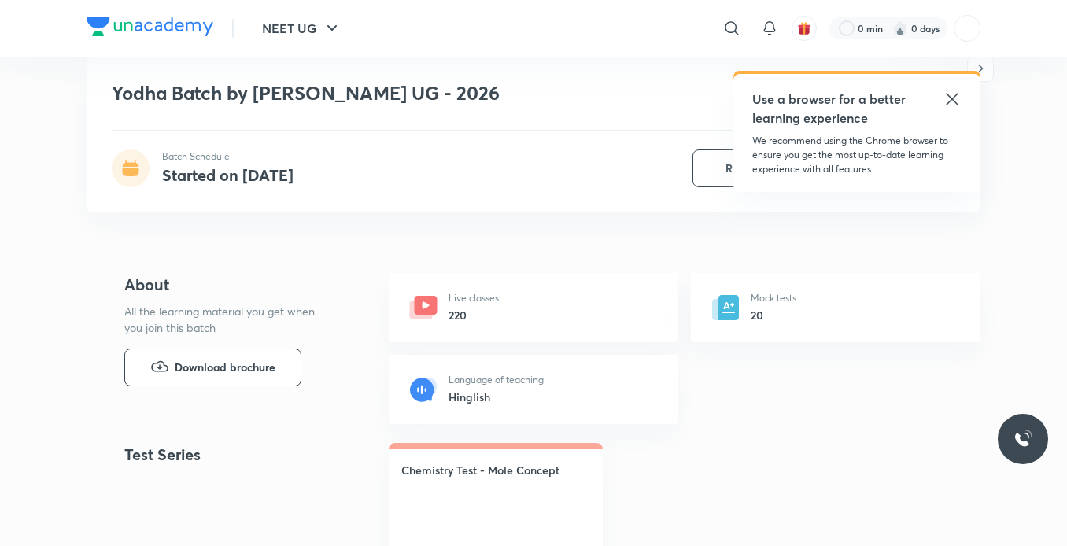
scroll to position [510, 0]
click at [454, 303] on p "Live classes" at bounding box center [473, 297] width 50 height 14
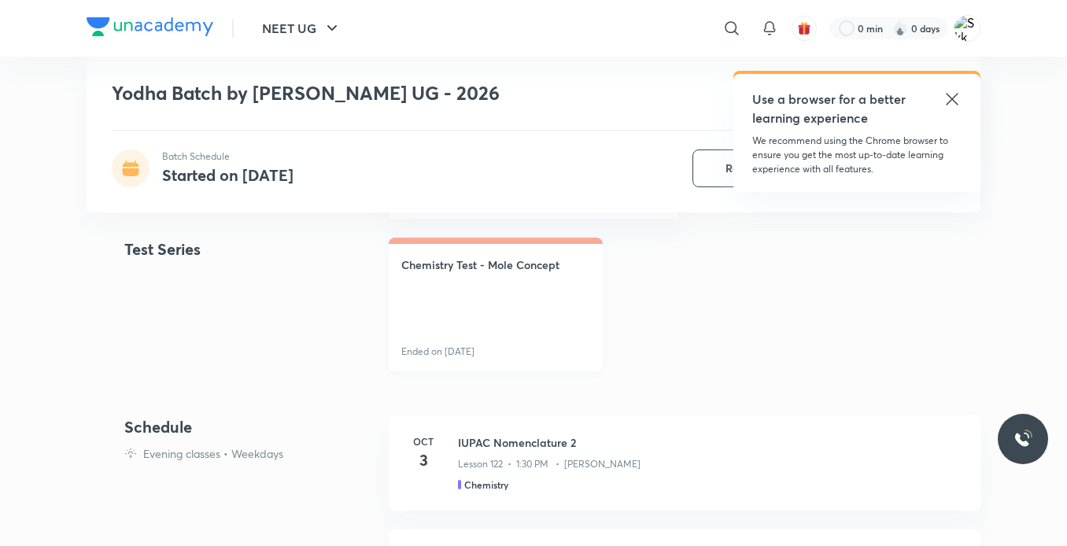
scroll to position [713, 0]
click at [449, 343] on link "Chemistry Test - Mole Concept Ended on Sept 14" at bounding box center [496, 305] width 214 height 134
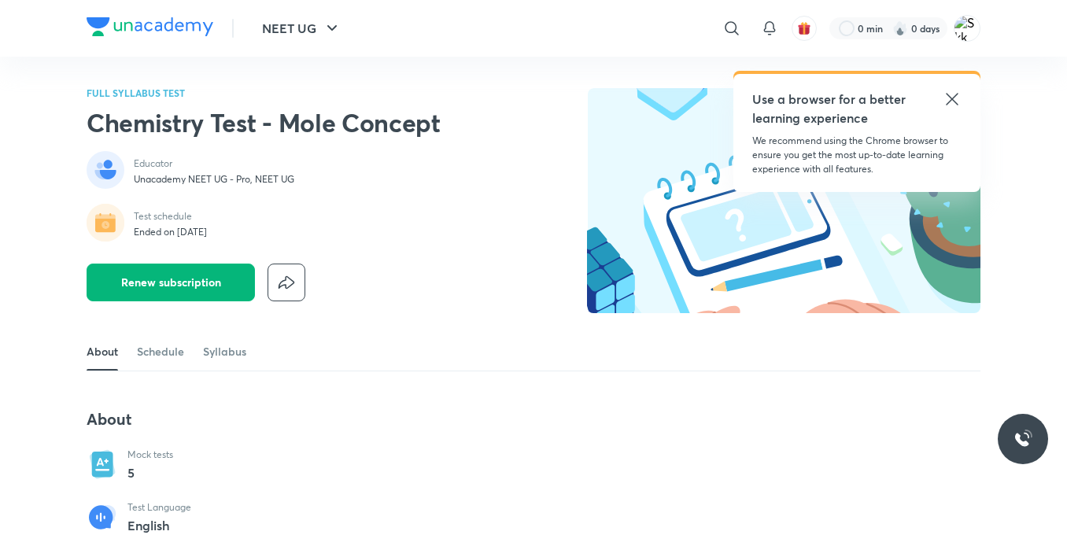
click at [208, 273] on button "Renew subscription" at bounding box center [171, 283] width 168 height 38
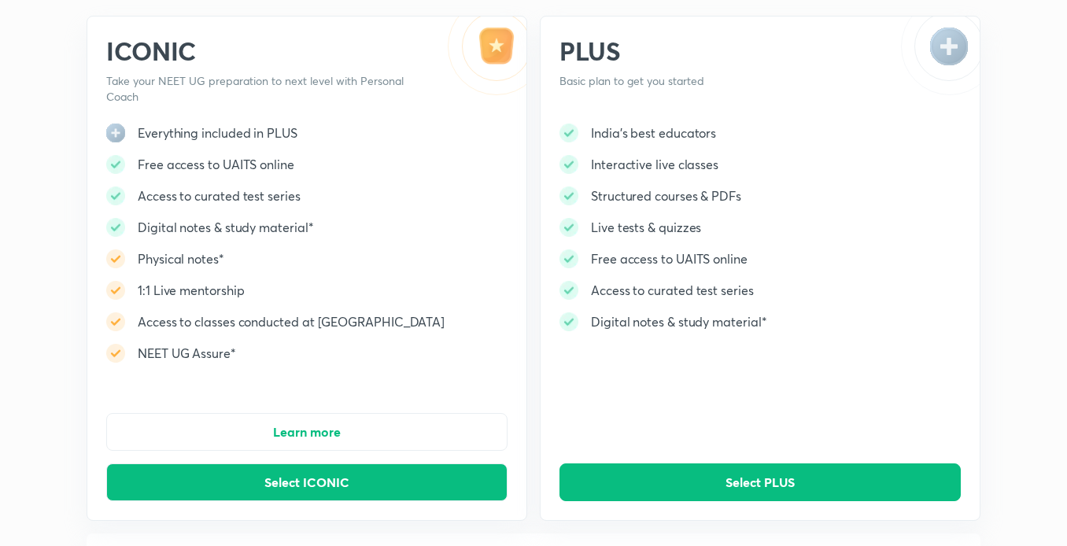
scroll to position [91, 0]
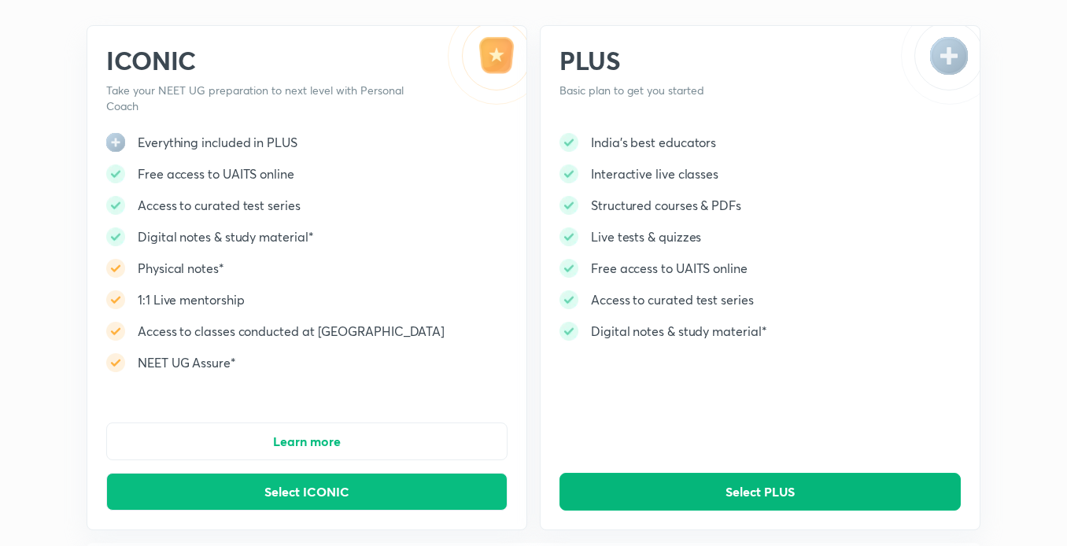
click at [739, 489] on span "Select PLUS" at bounding box center [759, 492] width 69 height 16
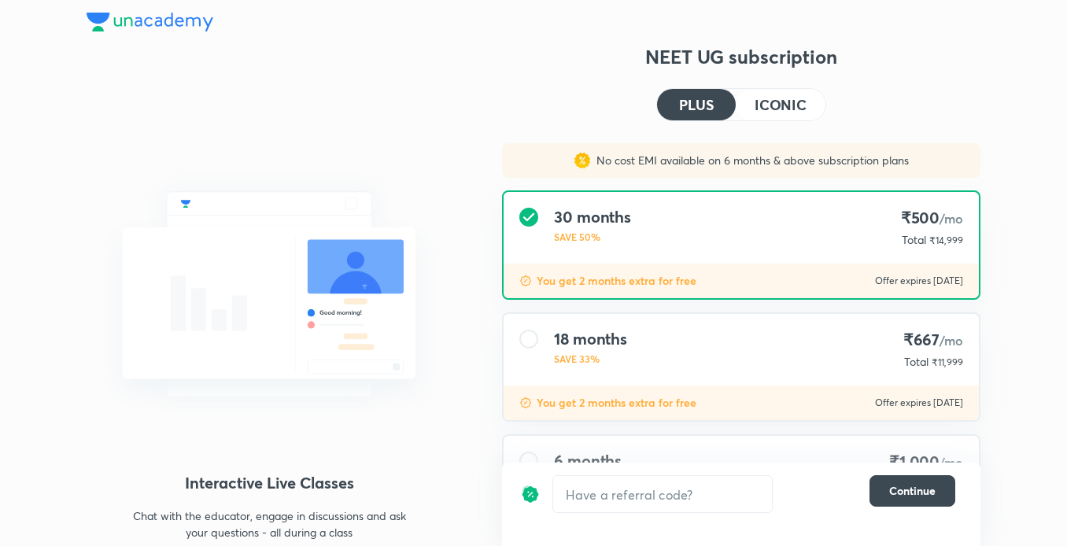
click at [692, 98] on h4 "PLUS" at bounding box center [696, 105] width 35 height 14
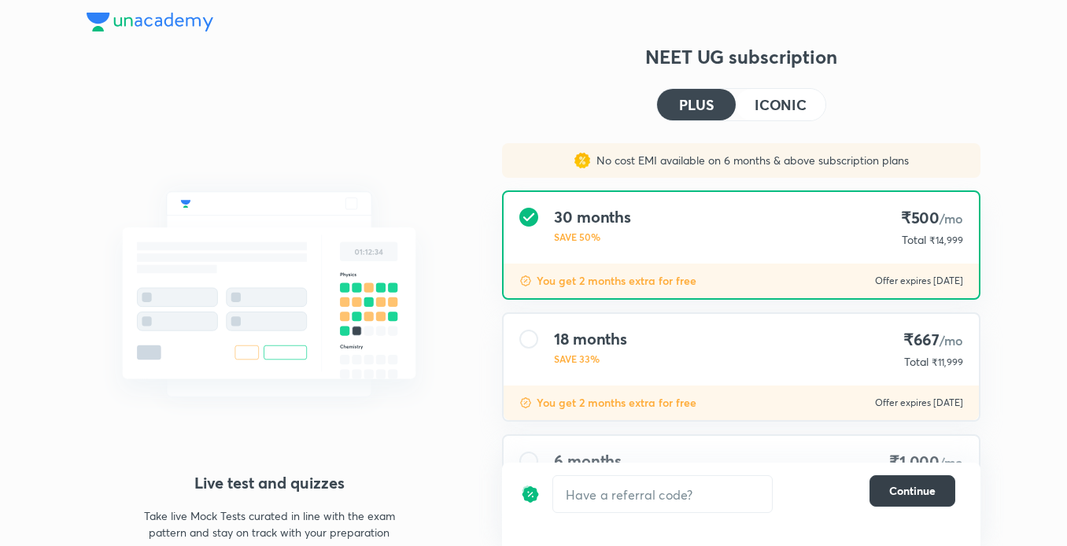
click at [930, 485] on span "Continue" at bounding box center [912, 491] width 46 height 16
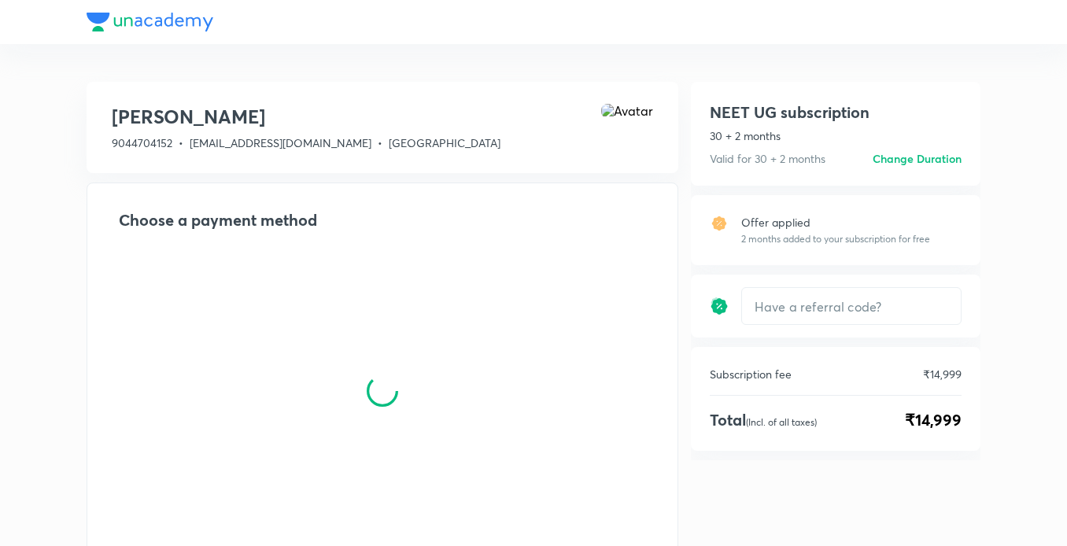
click at [930, 485] on div "NEET UG subscription 30 + 2 months Valid for 30 + 2 months Change duration NEET…" at bounding box center [835, 374] width 289 height 585
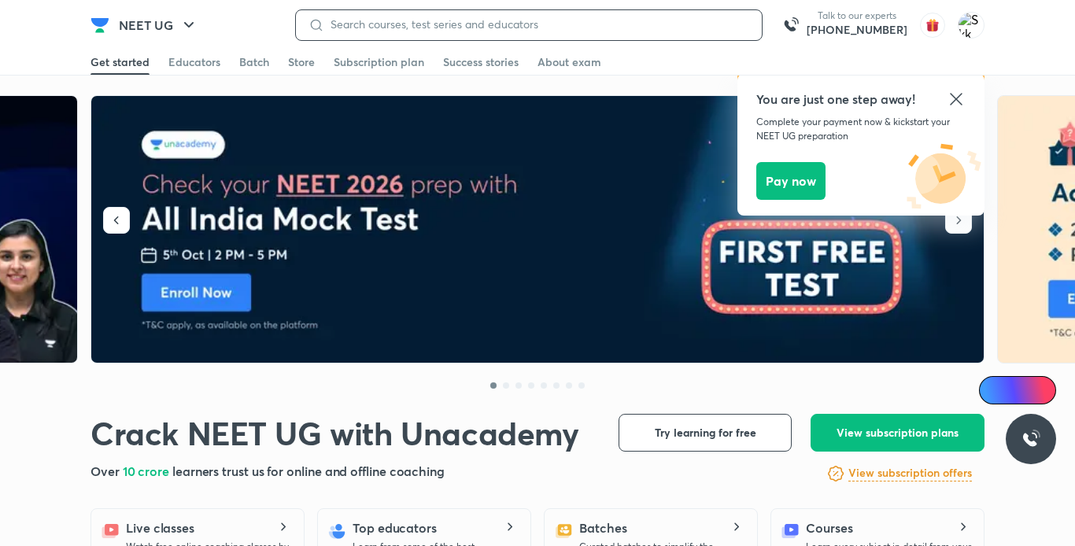
click at [522, 22] on input at bounding box center [536, 24] width 425 height 13
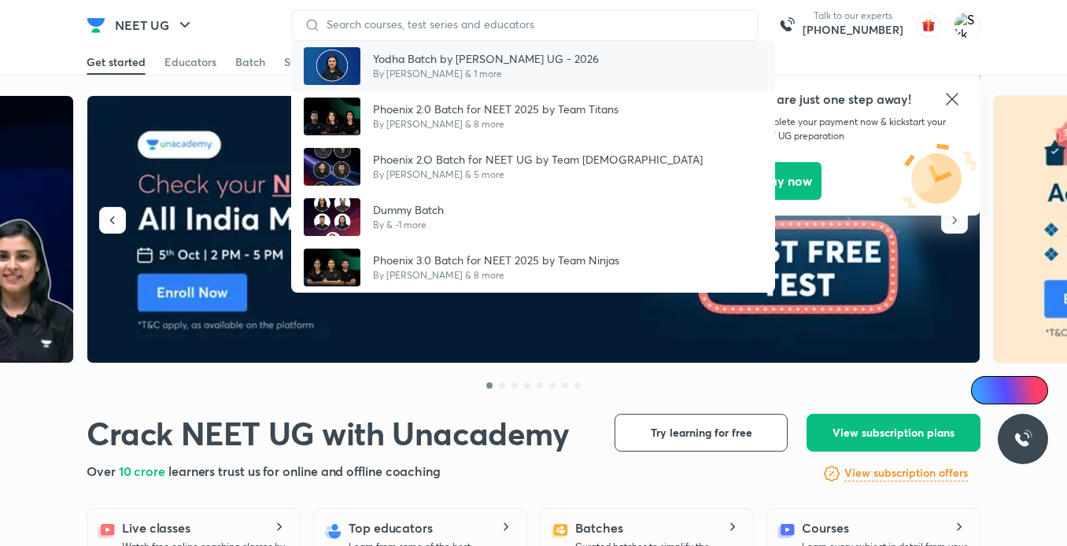
click at [462, 76] on p "By [PERSON_NAME] & 1 more" at bounding box center [486, 74] width 226 height 14
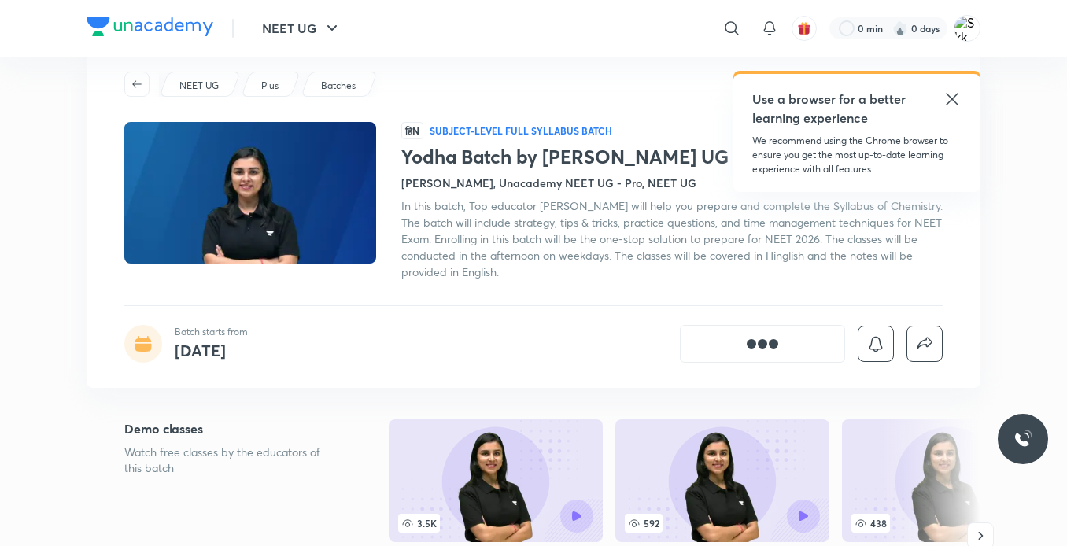
scroll to position [41, 0]
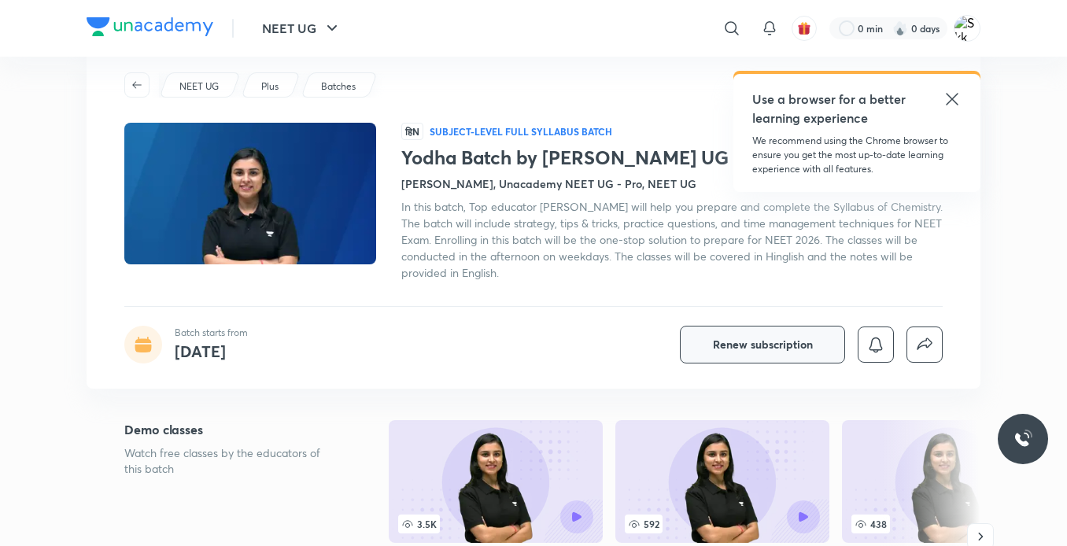
click at [767, 343] on span "Renew subscription" at bounding box center [763, 345] width 100 height 16
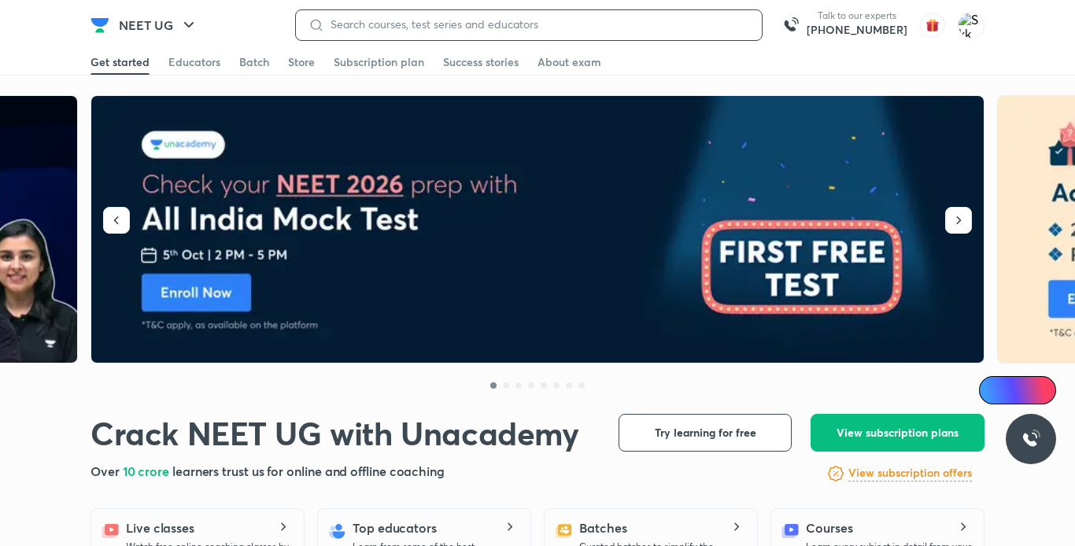
click at [504, 20] on input at bounding box center [536, 24] width 425 height 13
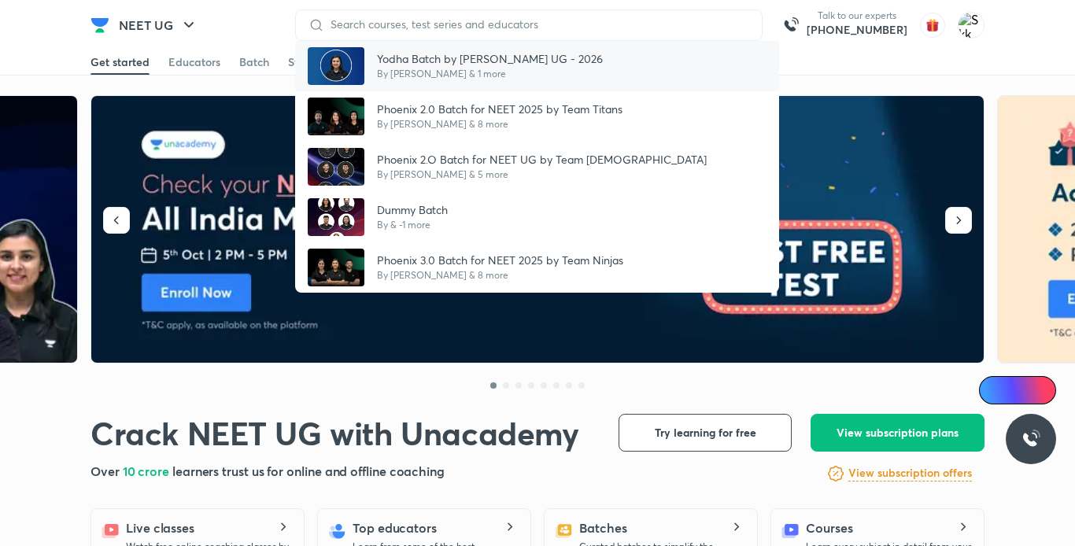
click at [461, 60] on p "Yodha Batch by [PERSON_NAME] UG - 2026" at bounding box center [490, 58] width 226 height 17
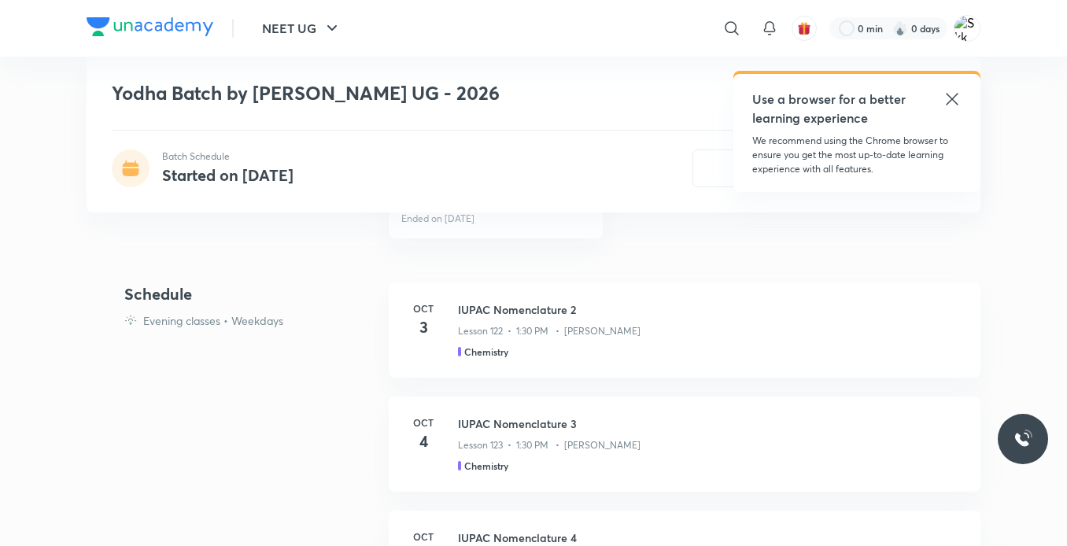
scroll to position [848, 0]
click at [182, 323] on p "Evening classes • Weekdays" at bounding box center [213, 320] width 140 height 17
click at [160, 290] on h4 "Schedule" at bounding box center [250, 294] width 252 height 24
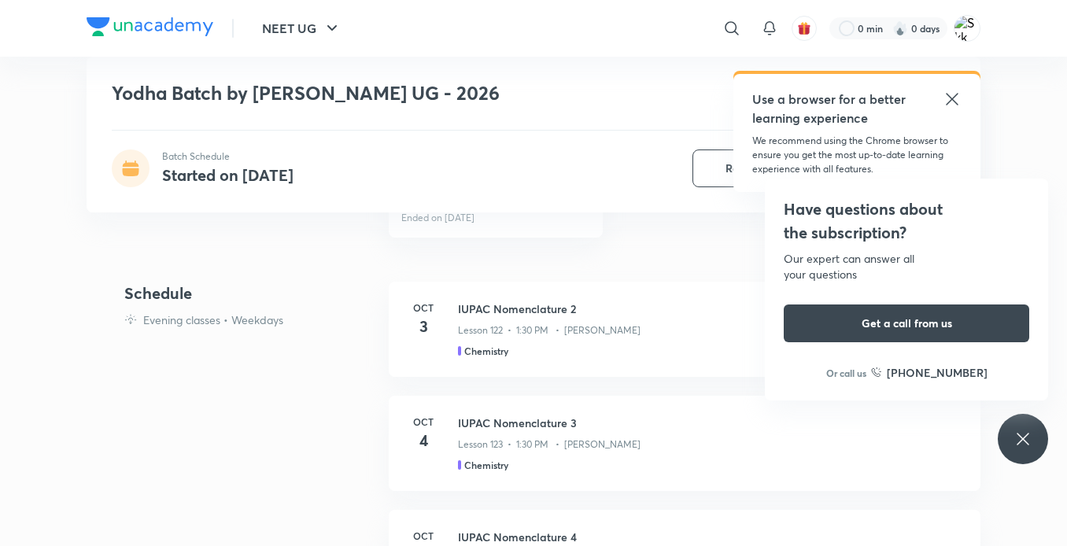
click at [178, 319] on p "Evening classes • Weekdays" at bounding box center [213, 320] width 140 height 17
click at [948, 95] on icon at bounding box center [952, 99] width 12 height 12
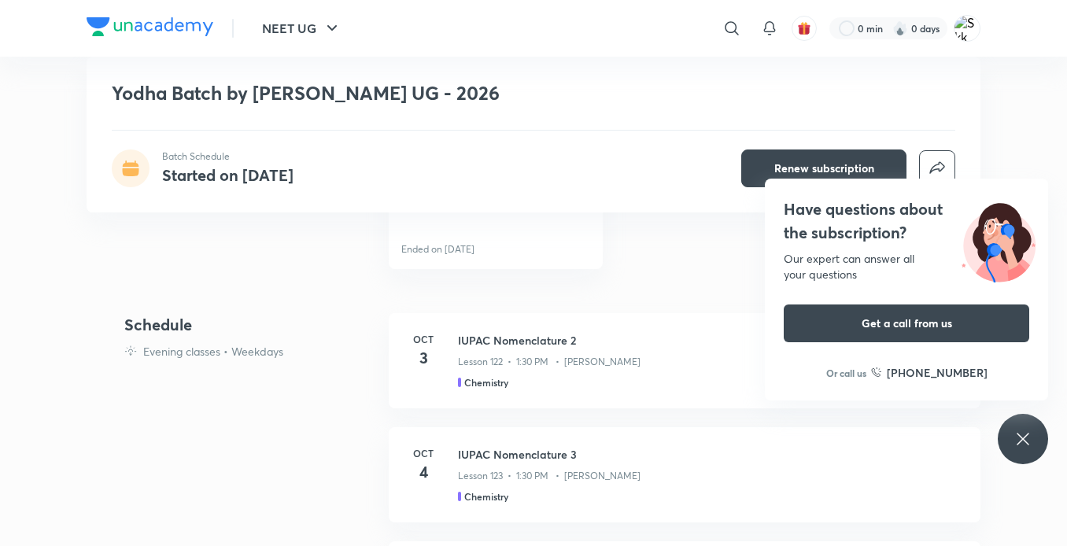
click at [157, 323] on h4 "Schedule" at bounding box center [250, 325] width 252 height 24
click at [194, 164] on div "Batch Schedule Started on [DATE]" at bounding box center [227, 168] width 131 height 38
click at [134, 162] on icon at bounding box center [130, 168] width 17 height 17
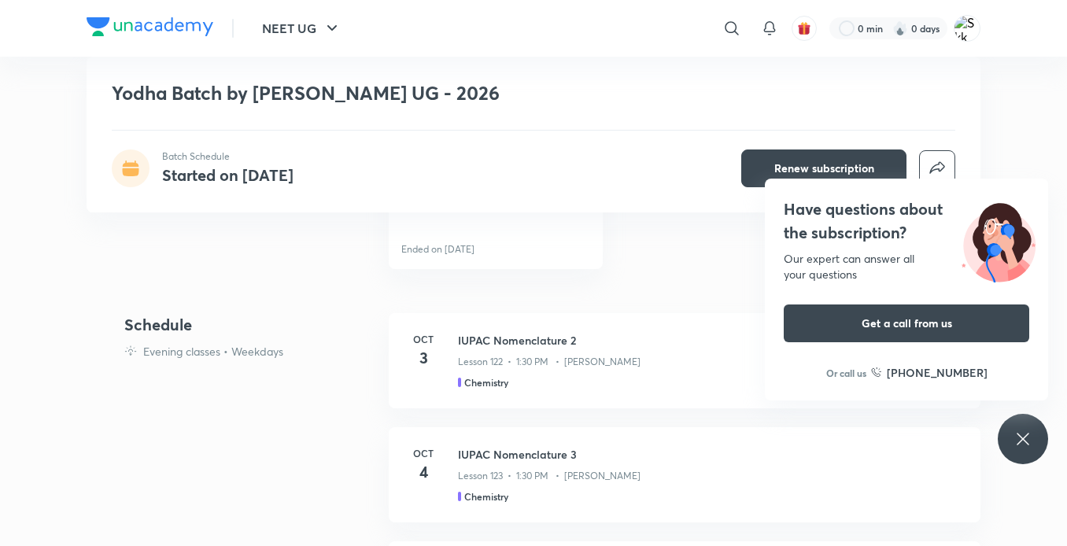
click at [218, 175] on h4 "Started on [DATE]" at bounding box center [227, 174] width 131 height 21
click at [418, 337] on h6 "Oct" at bounding box center [422, 339] width 31 height 14
click at [496, 377] on h5 "Chemistry" at bounding box center [486, 382] width 44 height 14
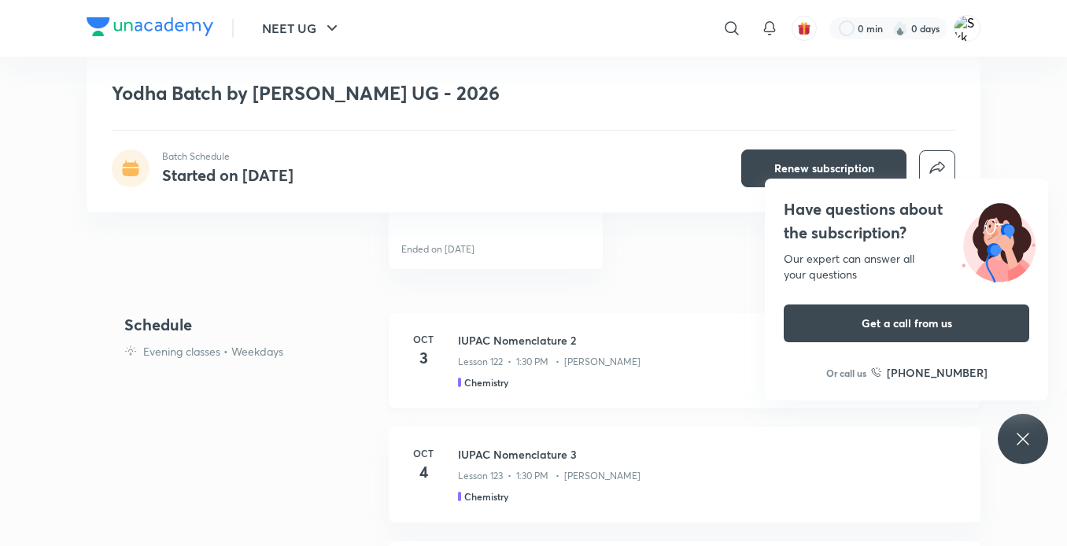
click at [537, 352] on div "Lesson 122 • 1:30 PM • [PERSON_NAME]" at bounding box center [709, 358] width 503 height 20
click at [464, 235] on link "Chemistry Test - Mole Concept Ended on [DATE]" at bounding box center [496, 202] width 214 height 134
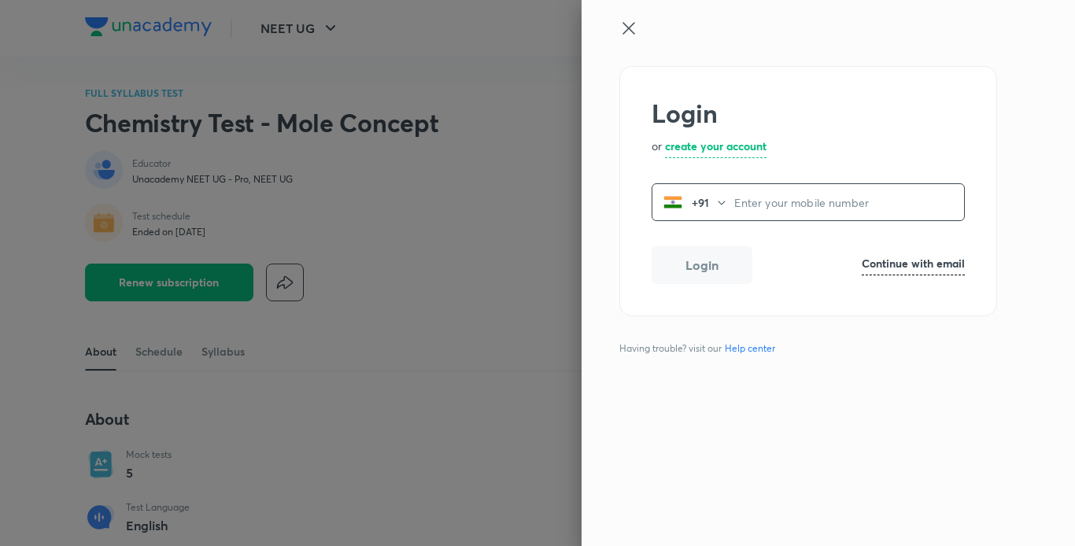
type input "9044704152"
click at [636, 20] on icon at bounding box center [628, 28] width 19 height 19
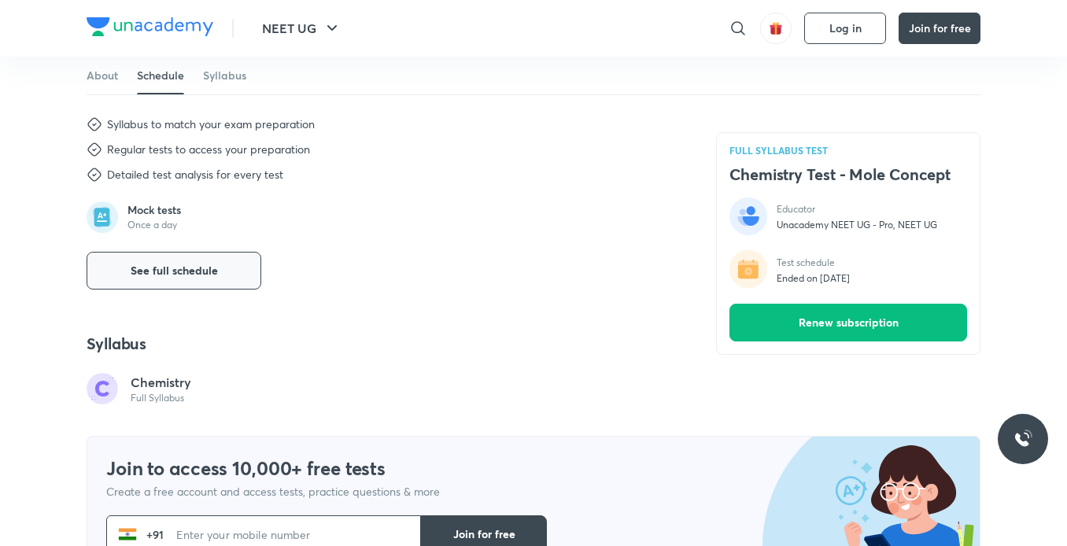
scroll to position [549, 0]
click at [185, 261] on button "See full schedule" at bounding box center [174, 272] width 175 height 38
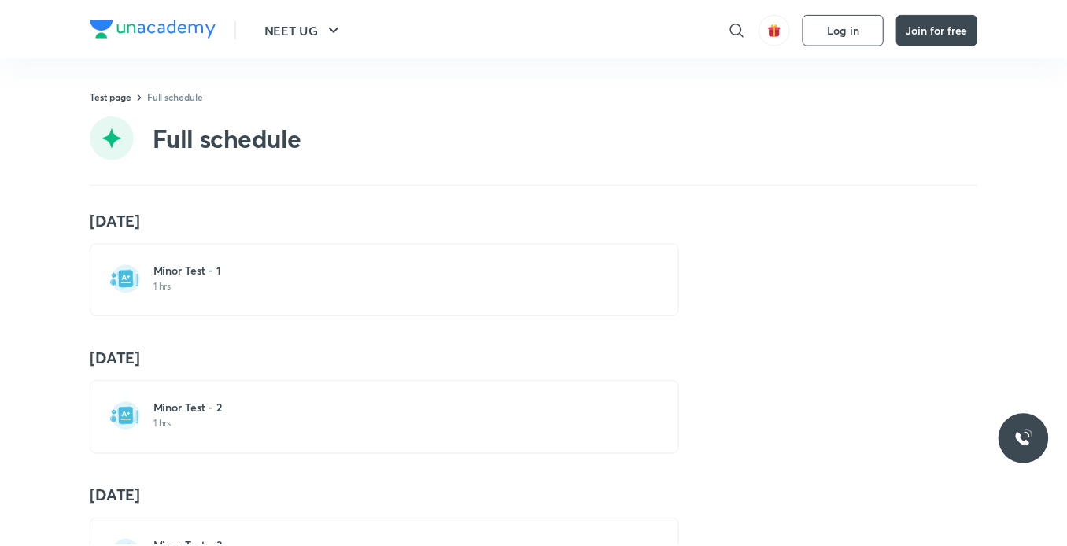
scroll to position [366, 0]
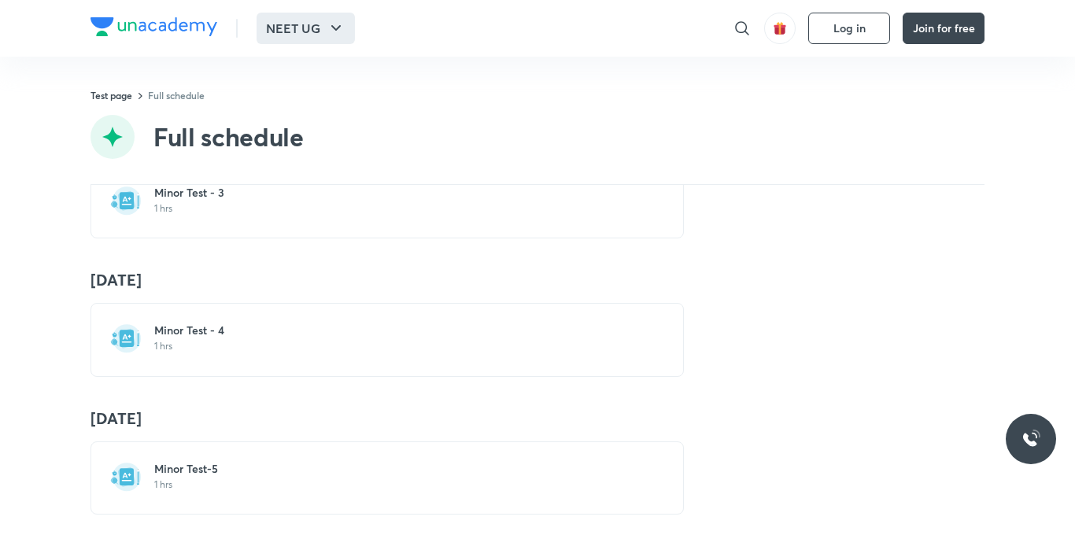
click at [329, 17] on button "NEET UG" at bounding box center [305, 28] width 98 height 31
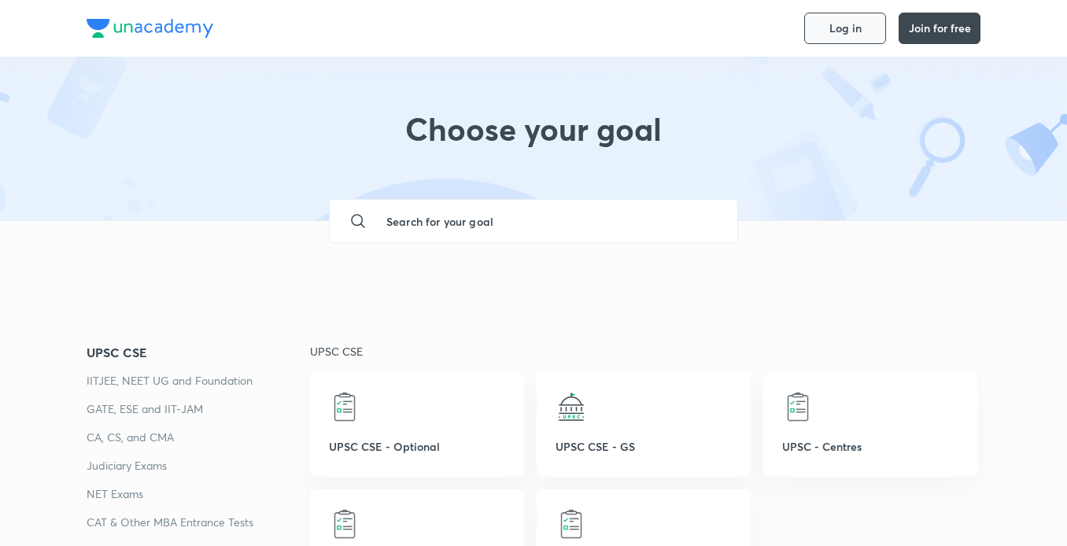
click at [853, 24] on span "Log in" at bounding box center [845, 28] width 32 height 13
